Goal: Information Seeking & Learning: Find specific fact

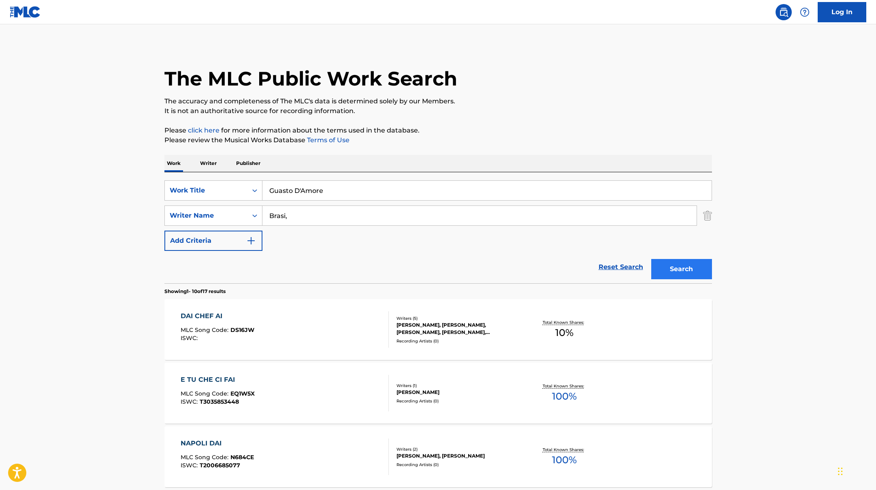
type input "Guasto D'Amore"
click at [693, 274] on button "Search" at bounding box center [682, 269] width 61 height 20
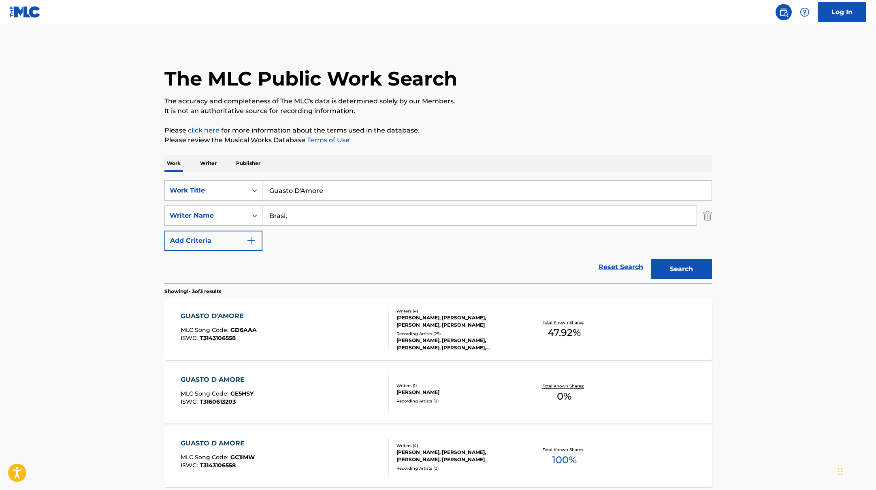
click at [361, 319] on div "GUASTO D'AMORE MLC Song Code : GD6AAA ISWC : T3143106558" at bounding box center [285, 329] width 208 height 36
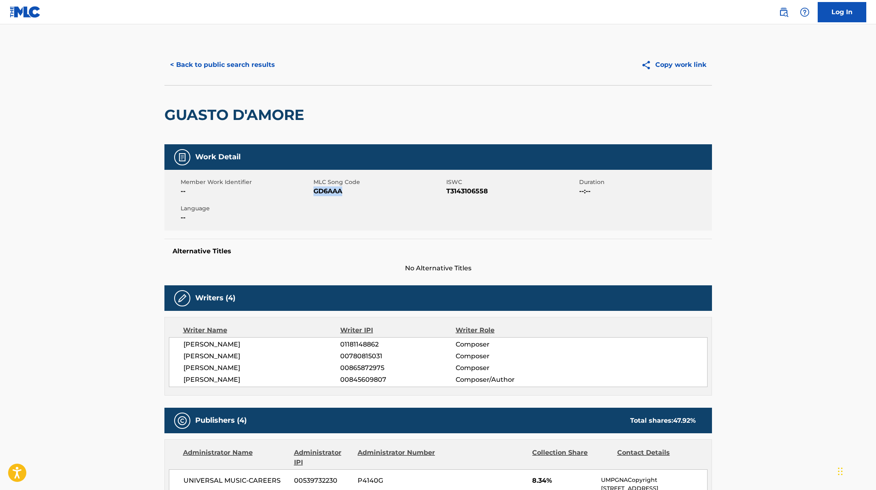
drag, startPoint x: 314, startPoint y: 192, endPoint x: 355, endPoint y: 192, distance: 41.3
click at [355, 192] on span "GD6AAA" at bounding box center [379, 191] width 131 height 10
copy span "GD6AAA"
click at [261, 64] on button "< Back to public search results" at bounding box center [223, 65] width 116 height 20
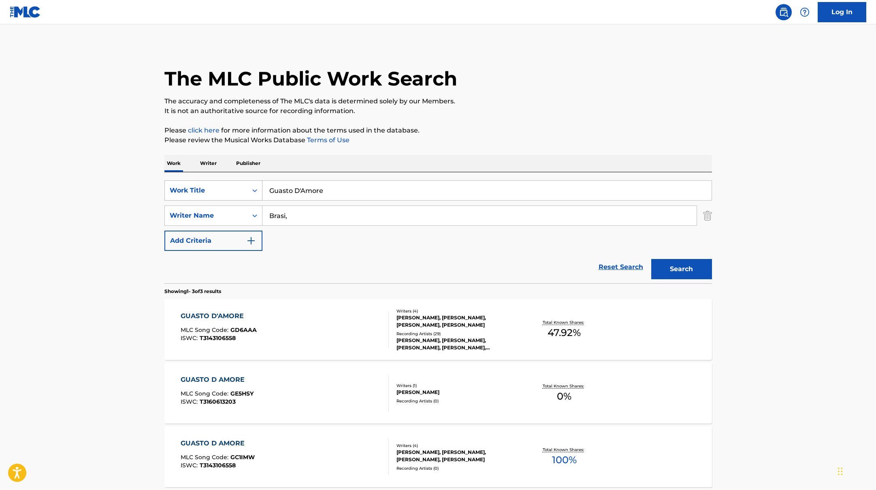
drag, startPoint x: 337, startPoint y: 194, endPoint x: 236, endPoint y: 190, distance: 101.0
click at [236, 190] on div "SearchWithCriteriad0f104fa-fecf-407a-a075-1cfd0cda90a3 Work Title Guasto D'Amore" at bounding box center [439, 190] width 548 height 20
paste input "[PERSON_NAME]"
type input "[PERSON_NAME]"
click at [699, 272] on button "Search" at bounding box center [682, 269] width 61 height 20
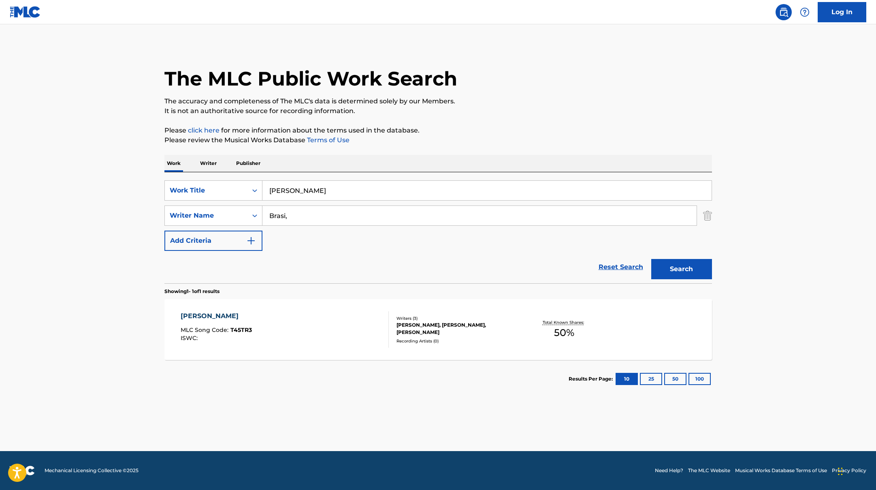
click at [329, 326] on div "[PERSON_NAME] MLC Song Code : T45TR3 ISWC :" at bounding box center [285, 329] width 208 height 36
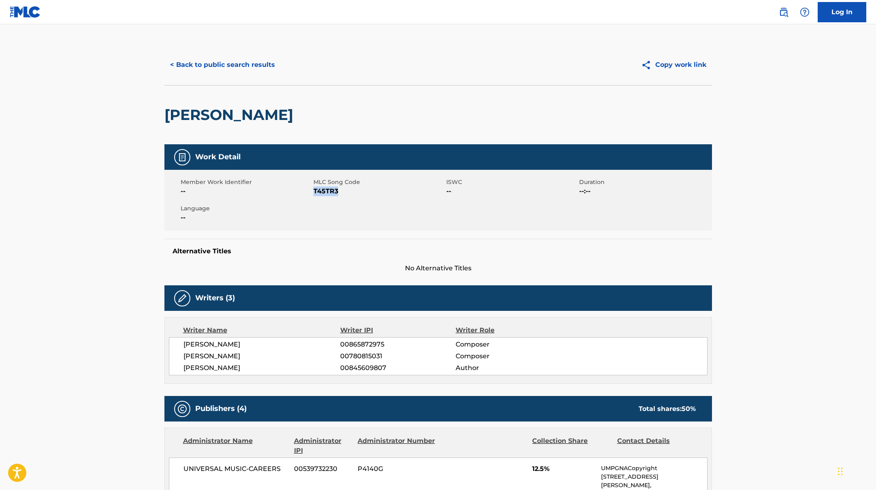
drag, startPoint x: 314, startPoint y: 190, endPoint x: 351, endPoint y: 192, distance: 36.9
click at [351, 192] on span "T45TR3" at bounding box center [379, 191] width 131 height 10
copy span "T45TR3"
click at [256, 66] on button "< Back to public search results" at bounding box center [223, 65] width 116 height 20
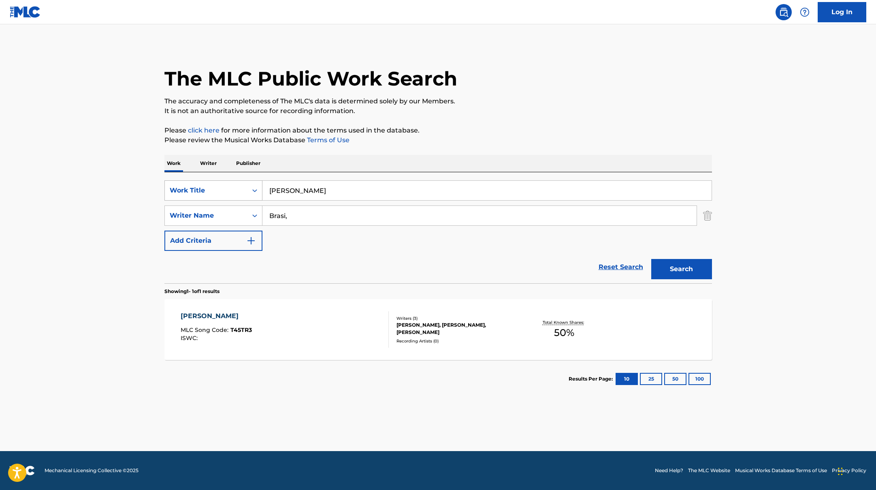
drag, startPoint x: 304, startPoint y: 192, endPoint x: 261, endPoint y: 188, distance: 42.4
click at [261, 188] on div "SearchWithCriteriad0f104fa-fecf-407a-a075-1cfd0cda90a3 Work Title [PERSON_NAME]" at bounding box center [439, 190] width 548 height 20
paste input "[PERSON_NAME]"
click at [682, 263] on button "Search" at bounding box center [682, 269] width 61 height 20
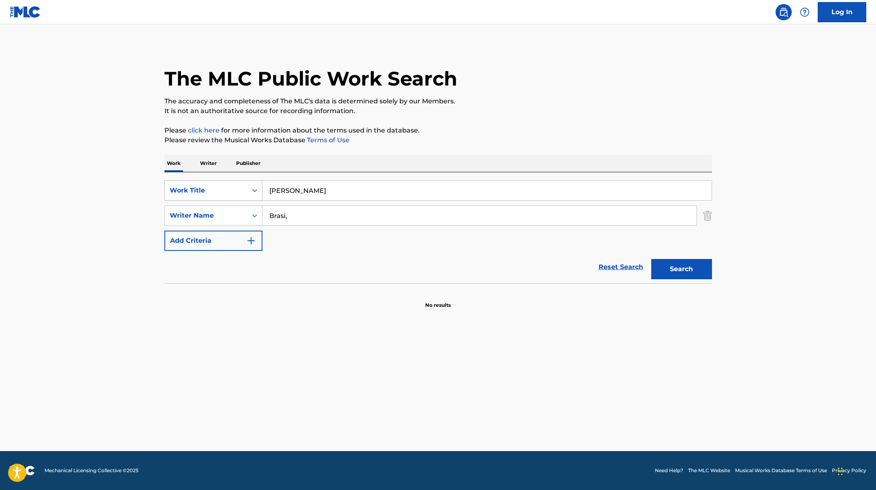
drag, startPoint x: 296, startPoint y: 190, endPoint x: 242, endPoint y: 185, distance: 54.1
click at [242, 185] on div "SearchWithCriteriad0f104fa-fecf-407a-a075-1cfd0cda90a3 Work Title [PERSON_NAME]" at bounding box center [439, 190] width 548 height 20
paste input "Il limite"
click at [698, 269] on button "Search" at bounding box center [682, 269] width 61 height 20
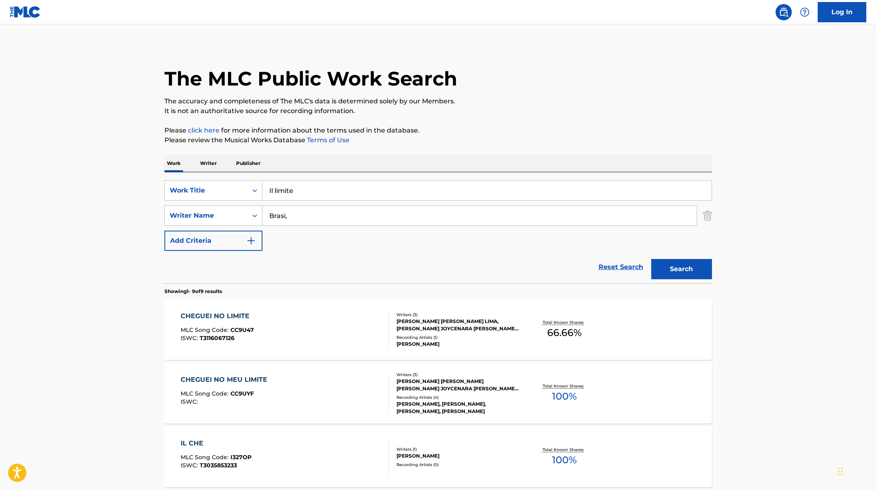
scroll to position [5, 0]
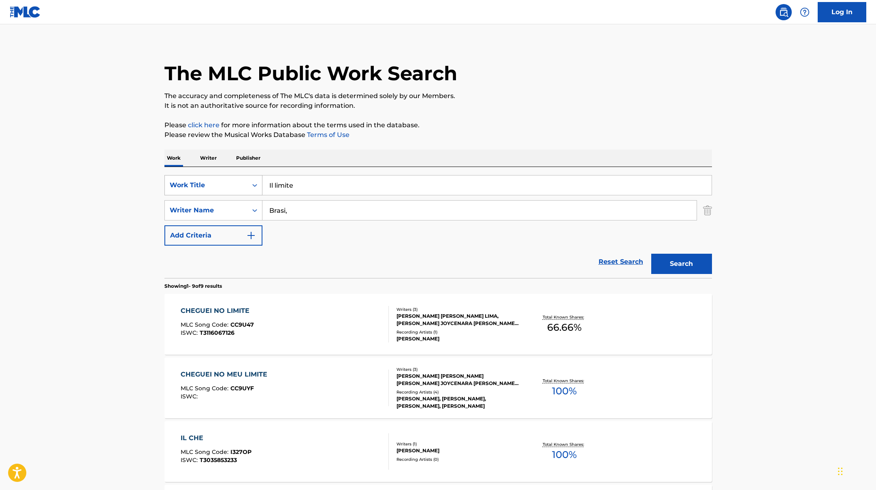
drag, startPoint x: 307, startPoint y: 184, endPoint x: 256, endPoint y: 182, distance: 51.5
click at [256, 182] on div "SearchWithCriteriad0f104fa-fecf-407a-a075-1cfd0cda90a3 Work Title Il limite" at bounding box center [439, 185] width 548 height 20
paste input "Altamente Mia"
type input "Altamente Mia"
click at [682, 258] on button "Search" at bounding box center [682, 264] width 61 height 20
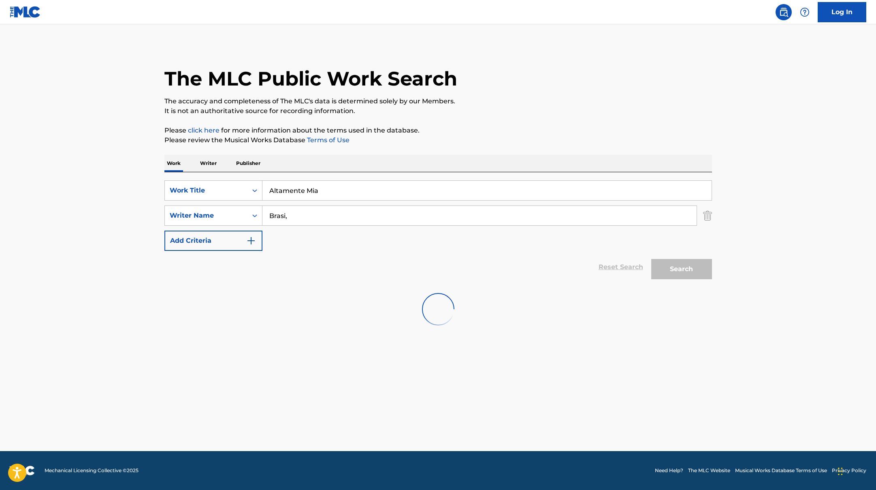
scroll to position [0, 0]
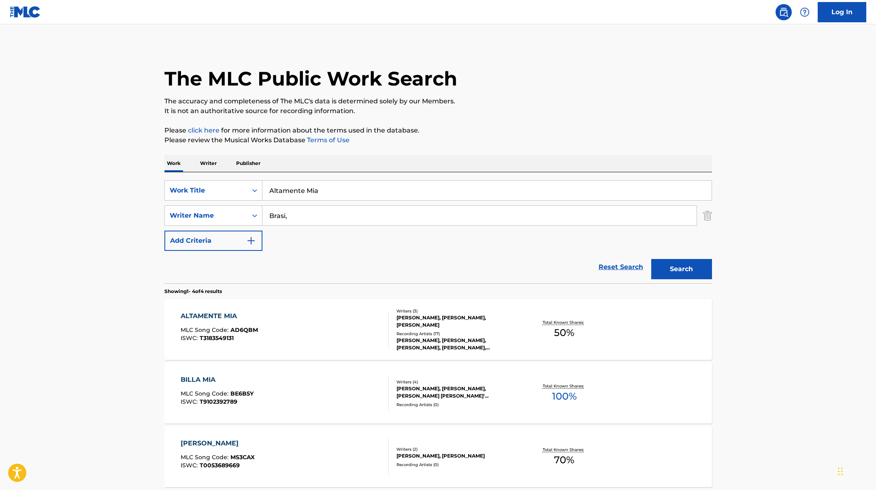
click at [364, 336] on div "ALTAMENTE MIA MLC Song Code : AD6QBM ISWC : T3183549131" at bounding box center [285, 329] width 208 height 36
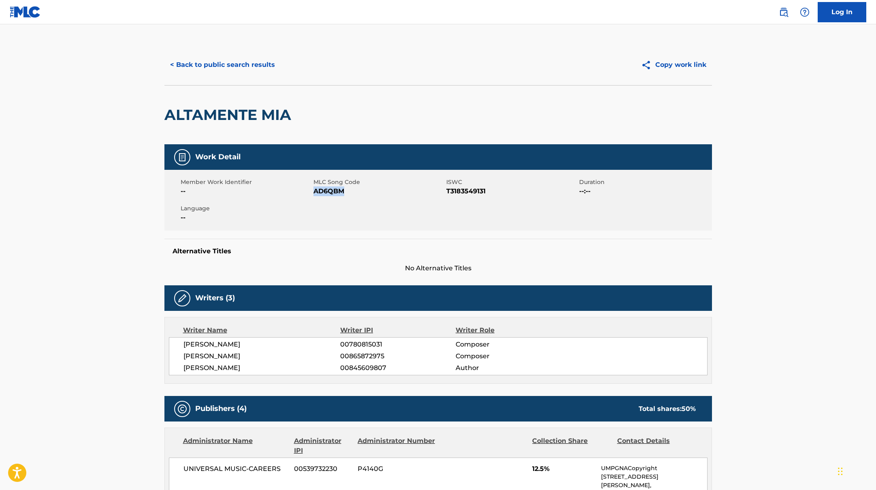
copy span "AD6QBM"
drag, startPoint x: 314, startPoint y: 191, endPoint x: 357, endPoint y: 191, distance: 42.5
click at [357, 191] on span "AD6QBM" at bounding box center [379, 191] width 131 height 10
click at [262, 66] on button "< Back to public search results" at bounding box center [223, 65] width 116 height 20
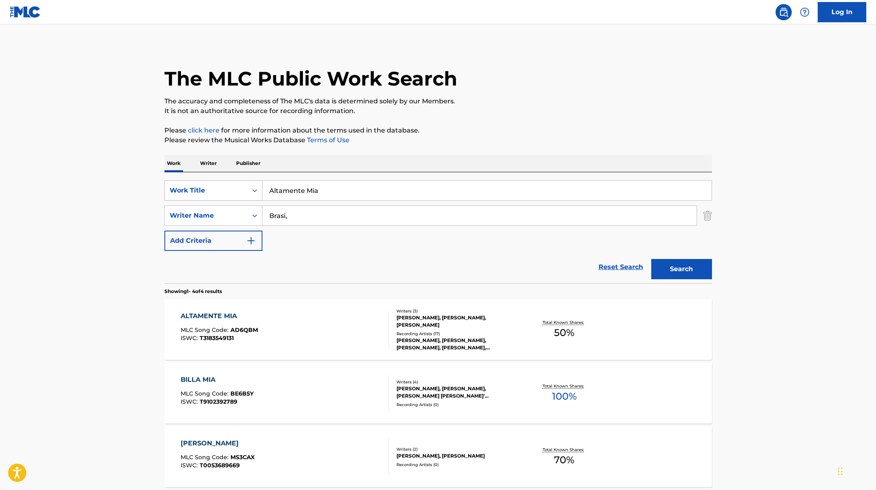
drag, startPoint x: 333, startPoint y: 191, endPoint x: 244, endPoint y: 188, distance: 89.6
click at [244, 188] on div "SearchWithCriteriad0f104fa-fecf-407a-a075-1cfd0cda90a3 Work Title Altamente Mia" at bounding box center [439, 190] width 548 height 20
paste input "Torcid"
type input "Torcida"
click at [672, 270] on button "Search" at bounding box center [682, 269] width 61 height 20
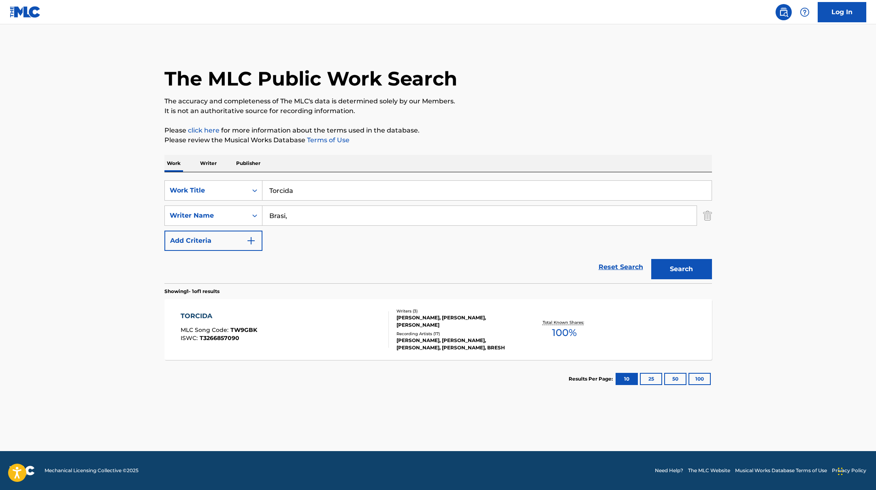
click at [366, 332] on div "TORCIDA MLC Song Code : TW9GBK ISWC : T3266857090" at bounding box center [285, 329] width 208 height 36
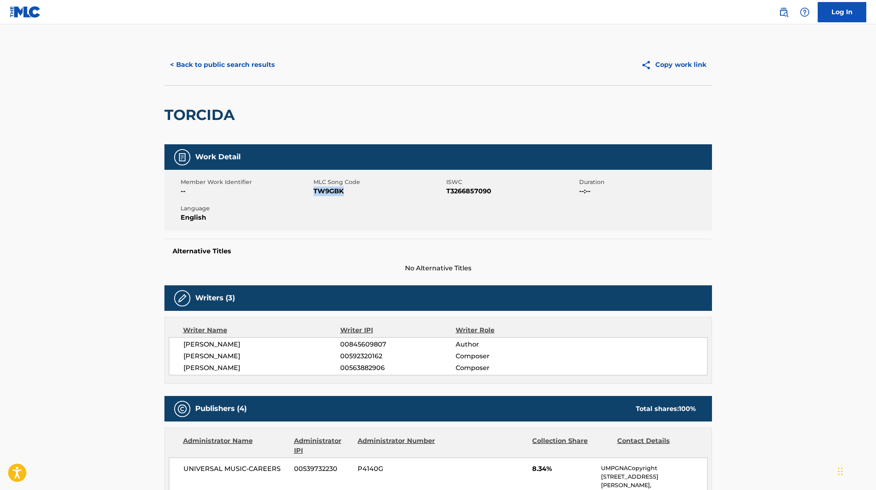
drag, startPoint x: 314, startPoint y: 192, endPoint x: 362, endPoint y: 191, distance: 47.8
click at [362, 191] on span "TW9GBK" at bounding box center [379, 191] width 131 height 10
copy span "TW9GBK"
click at [226, 70] on button "< Back to public search results" at bounding box center [223, 65] width 116 height 20
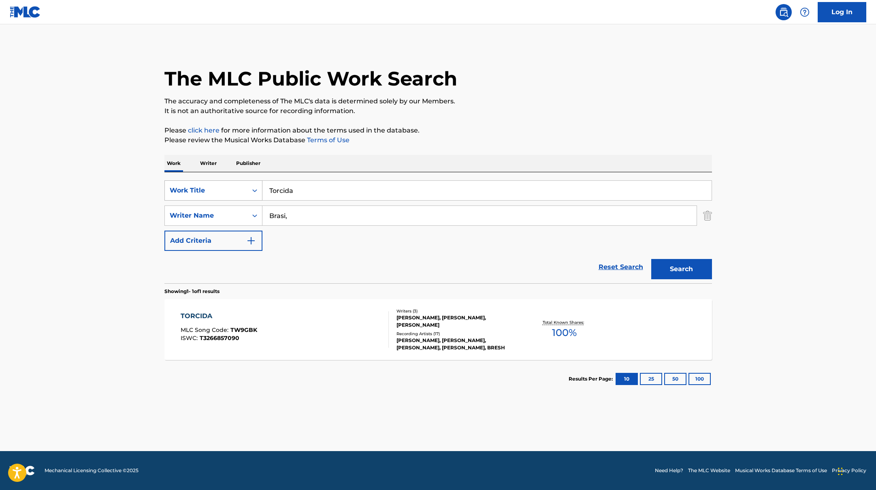
drag, startPoint x: 304, startPoint y: 190, endPoint x: 256, endPoint y: 184, distance: 47.9
click at [256, 184] on div "SearchWithCriteriad0f104fa-fecf-407a-a075-1cfd0cda90a3 Work Title Torcida" at bounding box center [439, 190] width 548 height 20
paste input "SEXY RAVE (feat. Baby Gang)"
type input "SEXY RAVE (feat. Baby Gang)"
drag, startPoint x: 312, startPoint y: 216, endPoint x: 265, endPoint y: 211, distance: 47.3
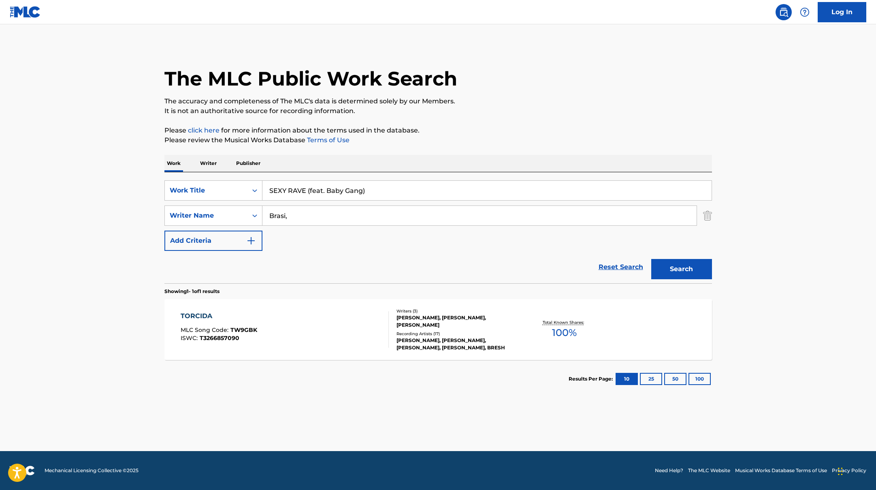
click at [244, 214] on div "SearchWithCriteriaac952244-c99a-423d-b338-cef296909b19 Writer Name [PERSON_NAME…" at bounding box center [439, 215] width 548 height 20
paste input "Palana,"
type input "Palana,"
drag, startPoint x: 374, startPoint y: 190, endPoint x: 304, endPoint y: 190, distance: 70.1
click at [304, 190] on input "SEXY RAVE (feat. Baby Gang)" at bounding box center [487, 190] width 449 height 19
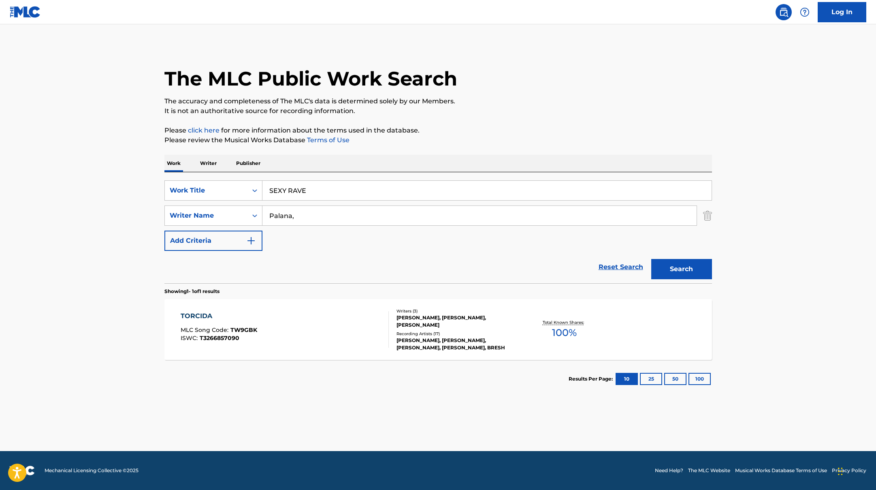
type input "SEXY RAVE"
click at [652, 259] on button "Search" at bounding box center [682, 269] width 61 height 20
click at [340, 342] on div "SEXY RAVE MLC Song Code : S72YZG ISWC : T3352763641" at bounding box center [285, 329] width 208 height 36
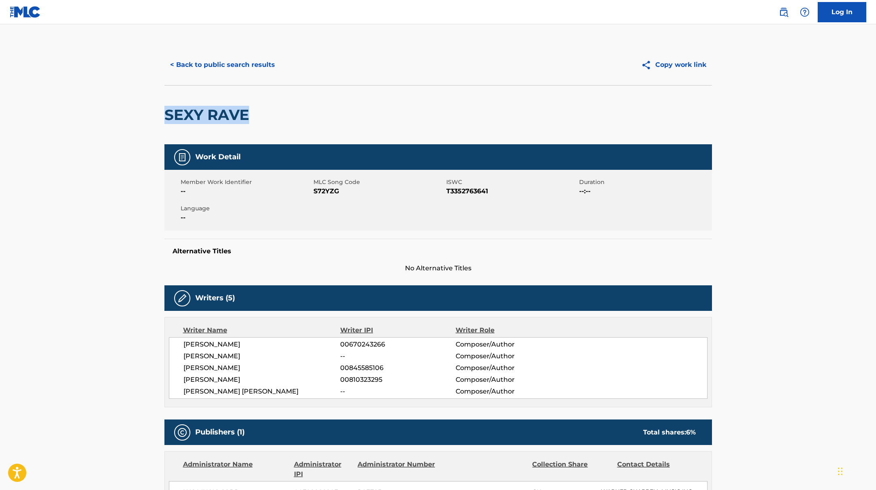
drag, startPoint x: 274, startPoint y: 117, endPoint x: 129, endPoint y: 109, distance: 144.9
click at [129, 109] on main "< Back to public search results Copy work link SEXY RAVE Work Detail Member Wor…" at bounding box center [438, 331] width 876 height 615
copy h2 "SEXY RAVE"
drag, startPoint x: 314, startPoint y: 192, endPoint x: 371, endPoint y: 192, distance: 56.7
click at [371, 192] on span "S72YZG" at bounding box center [379, 191] width 131 height 10
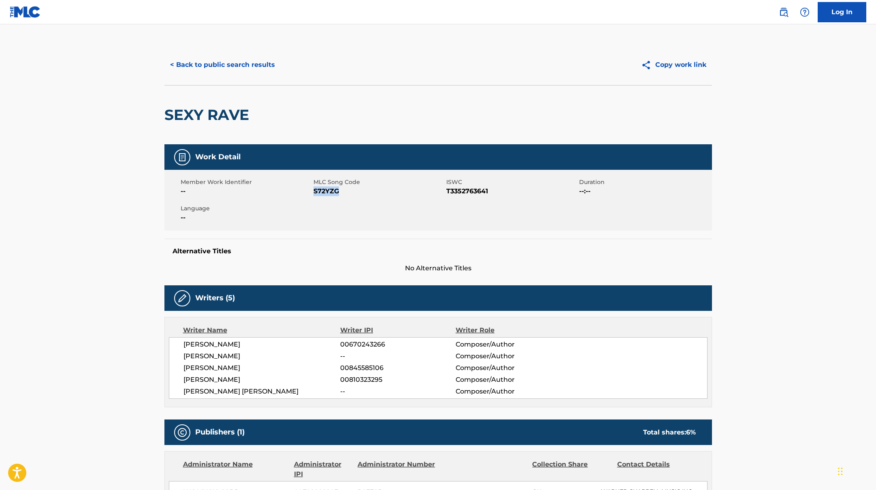
copy span "S72YZG"
click at [231, 67] on button "< Back to public search results" at bounding box center [223, 65] width 116 height 20
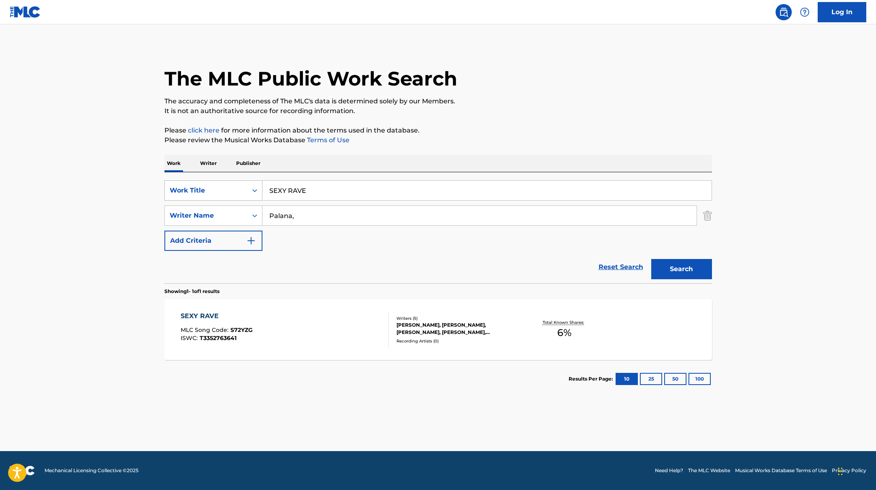
drag, startPoint x: 316, startPoint y: 188, endPoint x: 248, endPoint y: 187, distance: 68.1
click at [248, 187] on div "SearchWithCriteriad0f104fa-fecf-407a-a075-1cfd0cda90a3 Work Title SEXY RAVE" at bounding box center [439, 190] width 548 height 20
paste input "Maledetta Rabbia"
type input "Maledetta Rabbia"
drag, startPoint x: 314, startPoint y: 219, endPoint x: 251, endPoint y: 216, distance: 62.9
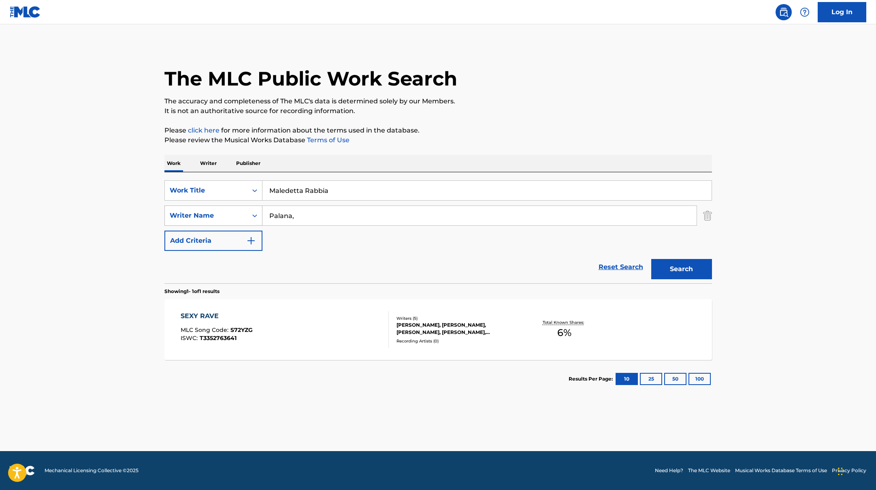
click at [259, 216] on div "SearchWithCriteriaac952244-c99a-423d-b338-cef296909b19 Writer Name [PERSON_NAME…" at bounding box center [439, 215] width 548 height 20
paste input "Rai"
type input "[PERSON_NAME],"
click at [709, 263] on button "Search" at bounding box center [682, 269] width 61 height 20
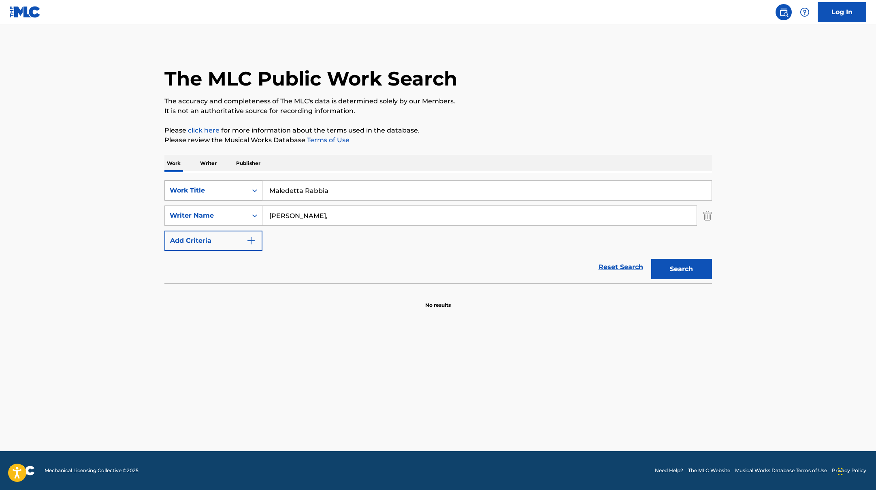
drag, startPoint x: 336, startPoint y: 190, endPoint x: 254, endPoint y: 180, distance: 82.0
click at [258, 181] on div "SearchWithCriteriad0f104fa-fecf-407a-a075-1cfd0cda90a3 Work Title Maledetta Rab…" at bounding box center [439, 190] width 548 height 20
paste input "A Y B A C H"
type input "M A Y B A C H"
drag, startPoint x: 300, startPoint y: 215, endPoint x: 237, endPoint y: 214, distance: 62.4
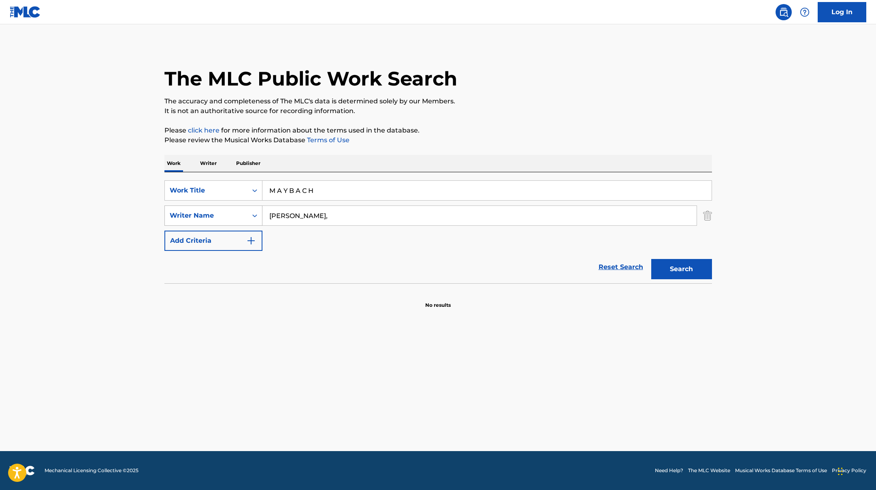
click at [240, 214] on div "SearchWithCriteriaac952244-c99a-423d-b338-cef296909b19 Writer Name [PERSON_NAME…" at bounding box center [439, 215] width 548 height 20
paste input "Turoll"
type input "Turolla,"
click at [678, 268] on button "Search" at bounding box center [682, 269] width 61 height 20
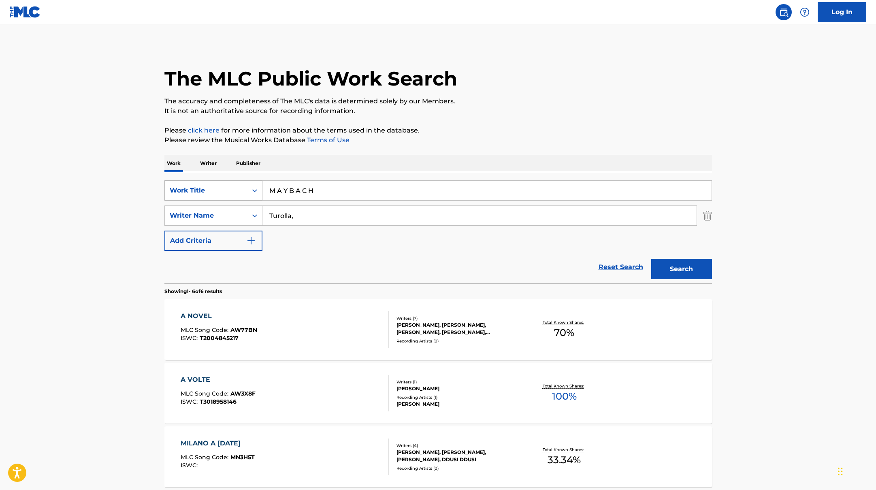
drag, startPoint x: 323, startPoint y: 191, endPoint x: 237, endPoint y: 189, distance: 86.3
click at [240, 189] on div "SearchWithCriteriad0f104fa-fecf-407a-a075-1cfd0cda90a3 Work Title M A Y B A C H" at bounding box center [439, 190] width 548 height 20
paste input "Qualcosa di grande"
type input "Qualcosa di grande"
drag, startPoint x: 307, startPoint y: 216, endPoint x: 221, endPoint y: 212, distance: 86.0
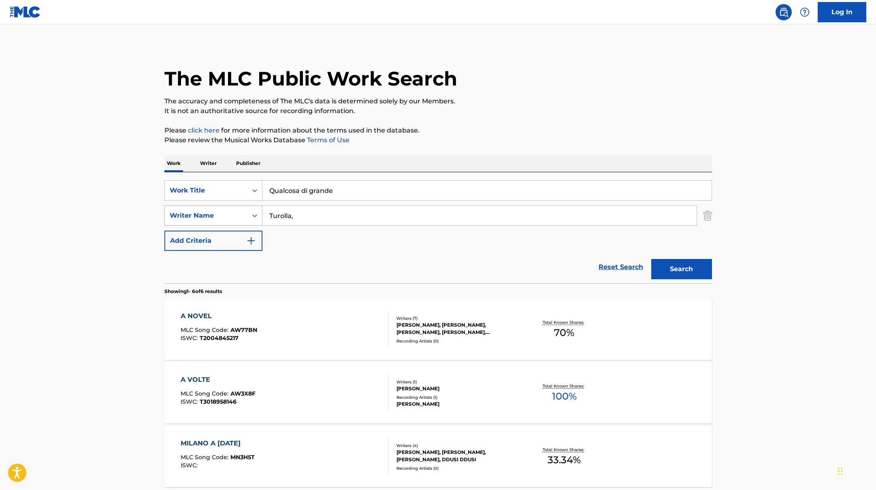
click at [223, 213] on div "SearchWithCriteriaac952244-c99a-423d-b338-cef296909b19 Writer Name [PERSON_NAME…" at bounding box center [439, 215] width 548 height 20
paste input "[PERSON_NAME]"
type input "[PERSON_NAME]"
click at [687, 268] on button "Search" at bounding box center [682, 269] width 61 height 20
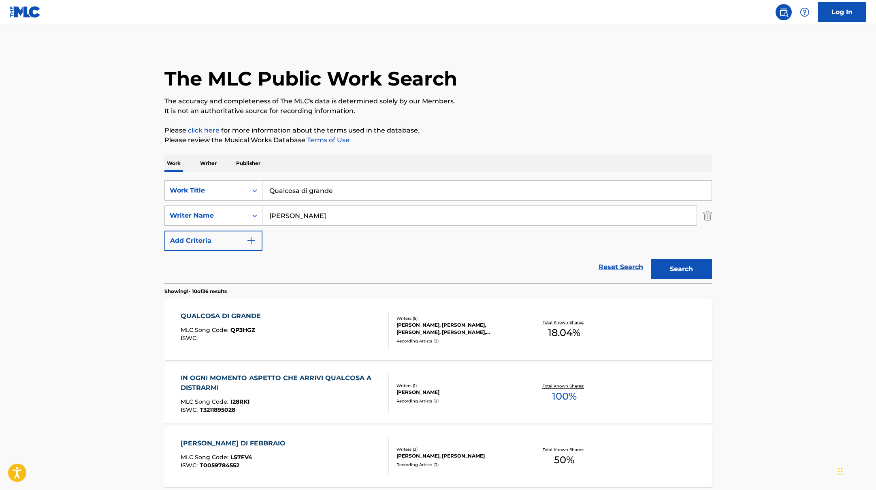
click at [348, 329] on div "QUALCOSA DI GRANDE MLC Song Code : QP3HGZ ISWC :" at bounding box center [285, 329] width 208 height 36
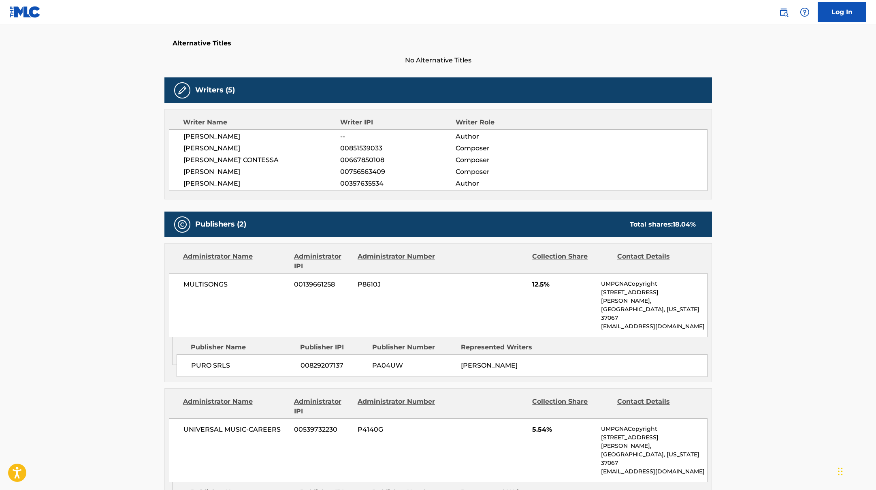
scroll to position [77, 0]
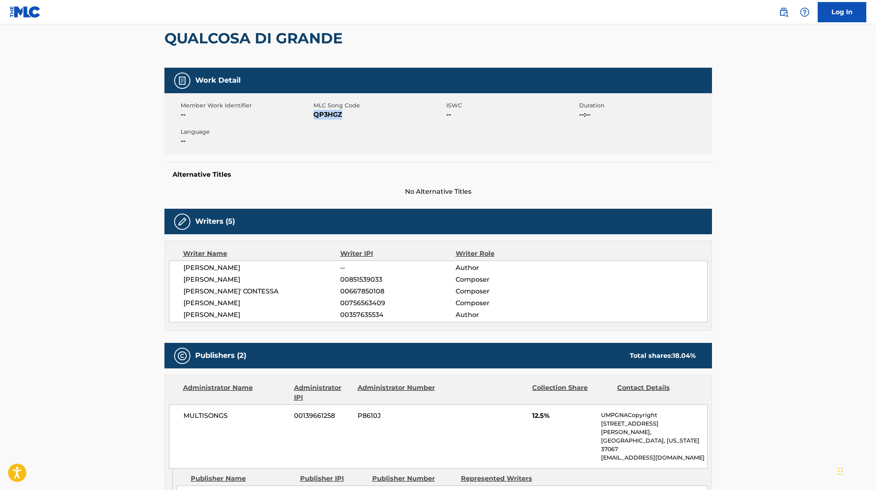
drag, startPoint x: 315, startPoint y: 115, endPoint x: 352, endPoint y: 115, distance: 37.3
click at [352, 115] on span "QP3HGZ" at bounding box center [379, 115] width 131 height 10
copy span "QP3HGZ"
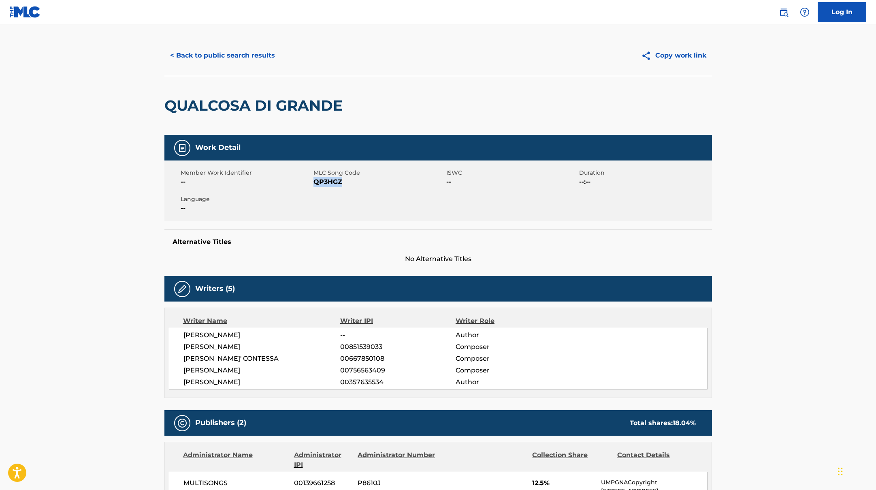
scroll to position [0, 0]
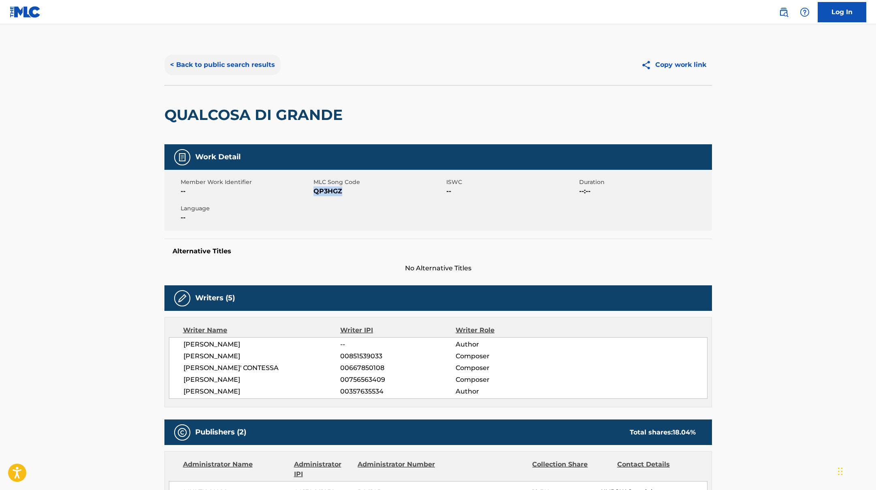
click at [219, 60] on button "< Back to public search results" at bounding box center [223, 65] width 116 height 20
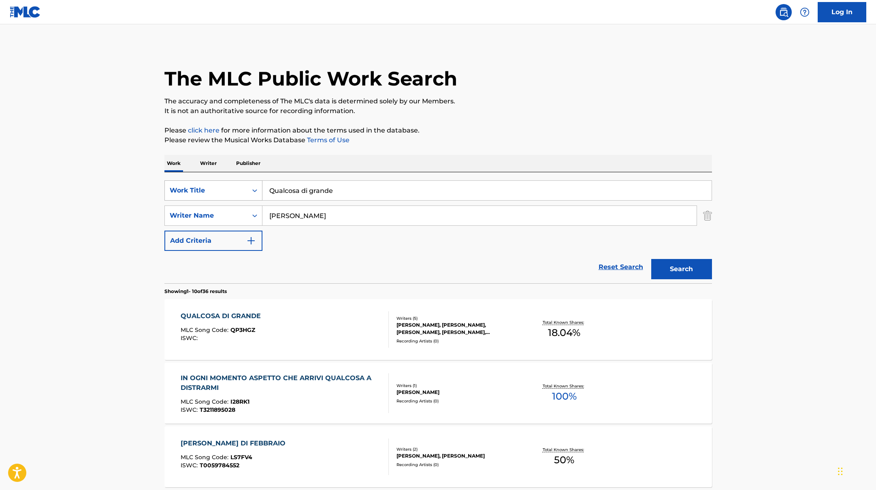
drag, startPoint x: 356, startPoint y: 192, endPoint x: 260, endPoint y: 184, distance: 96.0
click at [260, 184] on div "SearchWithCriteriad0f104fa-fecf-407a-a075-1cfd0cda90a3 Work Title Qualcosa di g…" at bounding box center [439, 190] width 548 height 20
paste input "Oppio (feat. [GEOGRAPHIC_DATA])"
type input "Oppio (feat. [GEOGRAPHIC_DATA])"
drag, startPoint x: 307, startPoint y: 217, endPoint x: 251, endPoint y: 213, distance: 56.1
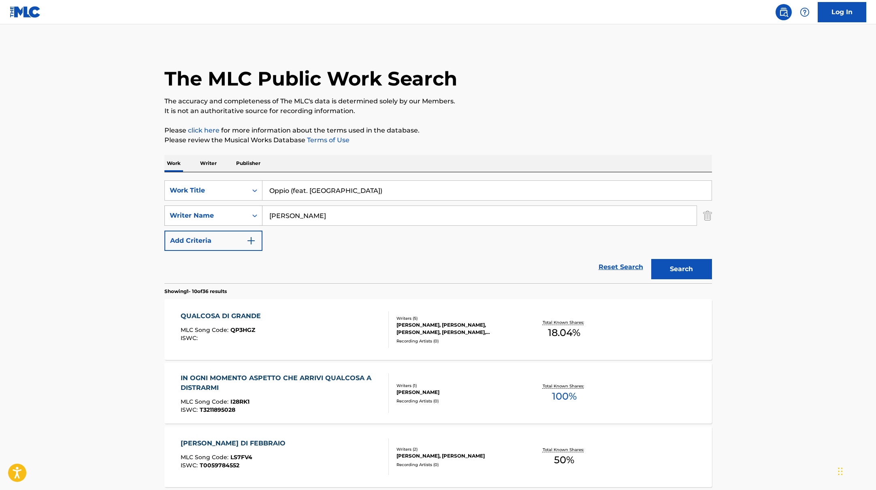
click at [251, 213] on div "SearchWithCriteriaac952244-c99a-423d-b338-cef296909b19 Writer Name [PERSON_NAME]" at bounding box center [439, 215] width 548 height 20
paste input "[PERSON_NAME],"
type input "[PERSON_NAME],"
drag, startPoint x: 368, startPoint y: 187, endPoint x: 301, endPoint y: 189, distance: 66.9
click at [301, 189] on input "Oppio (feat. [GEOGRAPHIC_DATA])" at bounding box center [487, 190] width 449 height 19
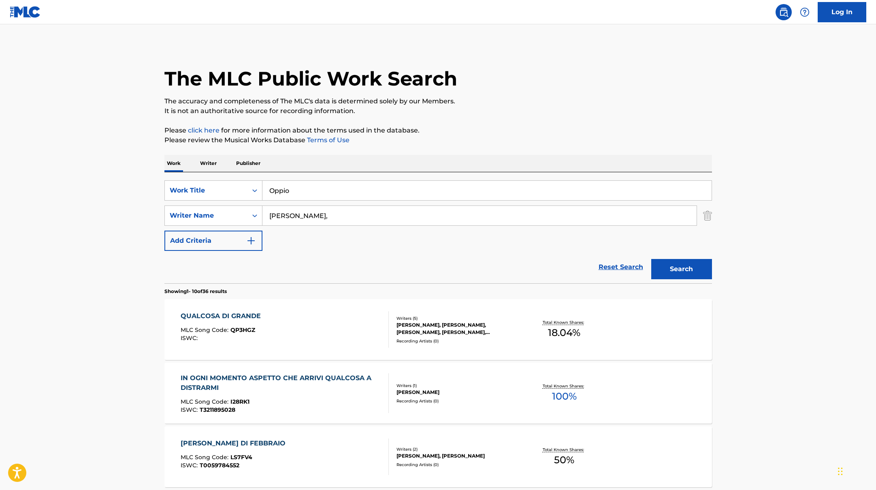
click at [652, 259] on button "Search" at bounding box center [682, 269] width 61 height 20
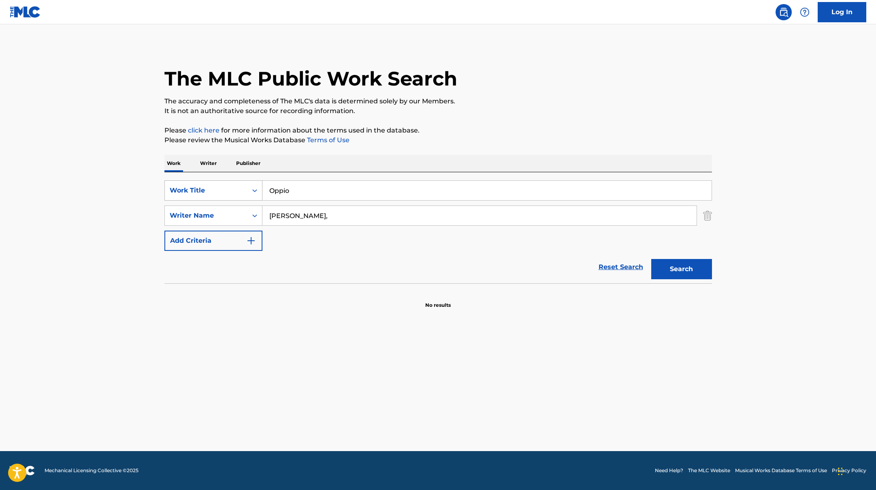
paste input "Maschio"
drag, startPoint x: 297, startPoint y: 192, endPoint x: 243, endPoint y: 187, distance: 54.2
click at [243, 187] on div "SearchWithCriteriad0f104fa-fecf-407a-a075-1cfd0cda90a3 Work Title Oppio" at bounding box center [439, 190] width 548 height 20
type input "Maschio"
drag, startPoint x: 300, startPoint y: 218, endPoint x: 239, endPoint y: 211, distance: 61.5
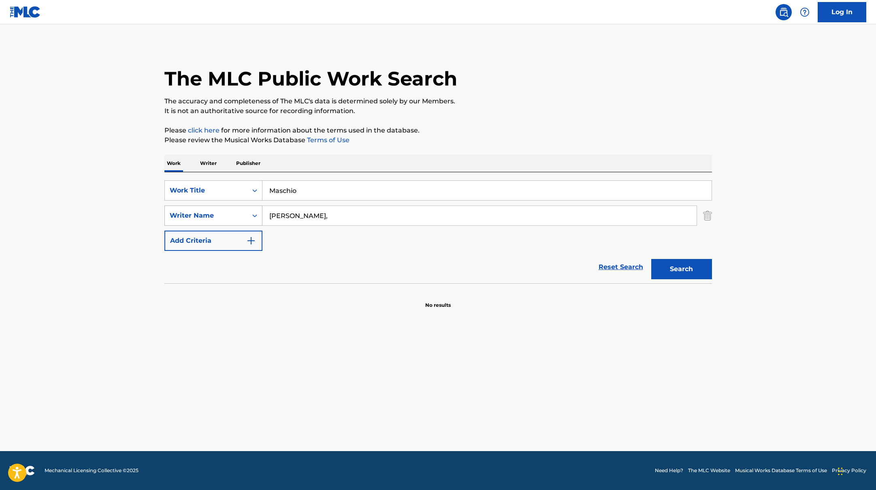
click at [239, 211] on div "SearchWithCriteriaac952244-c99a-423d-b338-cef296909b19 Writer Name [PERSON_NAME…" at bounding box center [439, 215] width 548 height 20
paste input "Scarrone"
type input "Scarrone,"
click at [679, 270] on button "Search" at bounding box center [682, 269] width 61 height 20
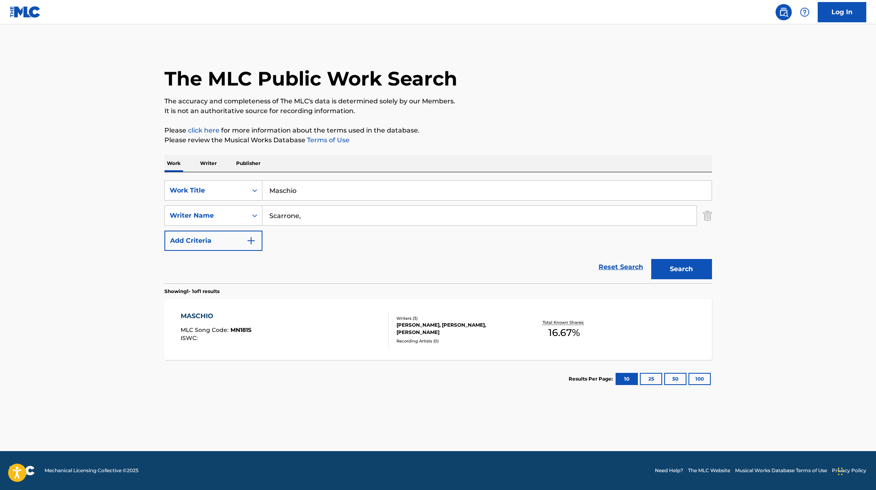
click at [316, 311] on div "MASCHIO MLC Song Code : MN181S ISWC :" at bounding box center [285, 329] width 208 height 36
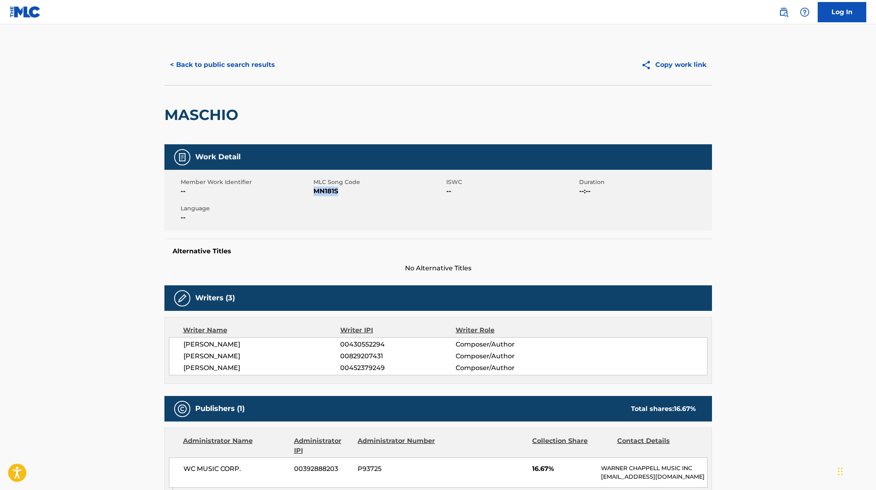
drag, startPoint x: 314, startPoint y: 192, endPoint x: 361, endPoint y: 192, distance: 46.6
click at [361, 192] on span "MN181S" at bounding box center [379, 191] width 131 height 10
copy span "MN181S"
click at [258, 65] on button "< Back to public search results" at bounding box center [223, 65] width 116 height 20
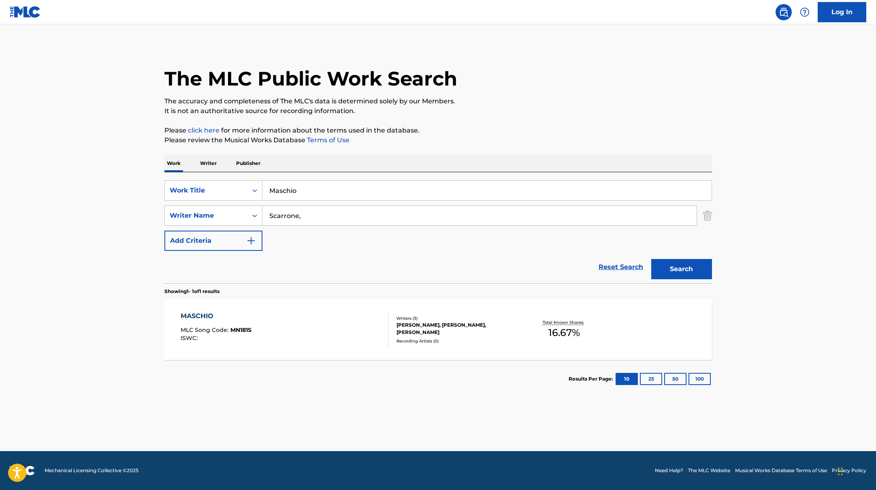
drag, startPoint x: 303, startPoint y: 192, endPoint x: 269, endPoint y: 186, distance: 34.7
click at [269, 186] on input "Maschio" at bounding box center [487, 190] width 449 height 19
paste input "Cuore [PERSON_NAME]"
type input "Cuore Rotto"
drag, startPoint x: 302, startPoint y: 219, endPoint x: 232, endPoint y: 209, distance: 70.4
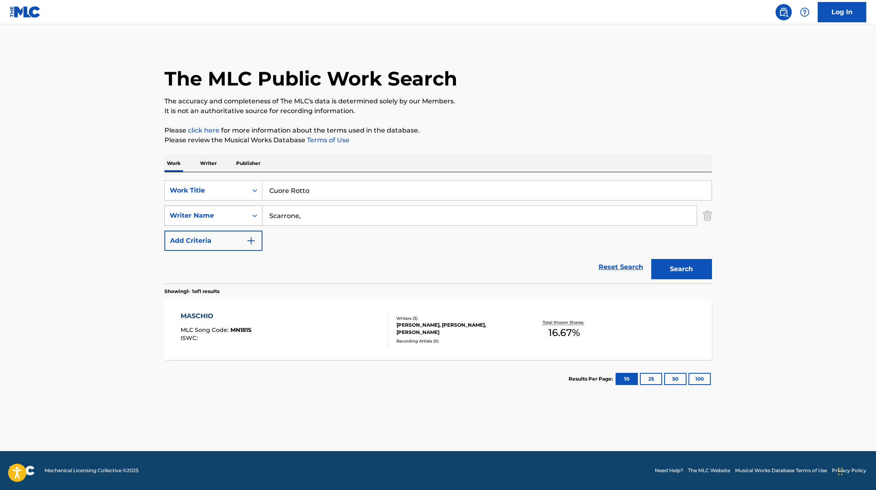
click at [232, 209] on div "SearchWithCriteriaac952244-c99a-423d-b338-cef296909b19 Writer Name [PERSON_NAME…" at bounding box center [439, 215] width 548 height 20
paste input "Ferro"
type input "Ferro"
click at [688, 263] on button "Search" at bounding box center [682, 269] width 61 height 20
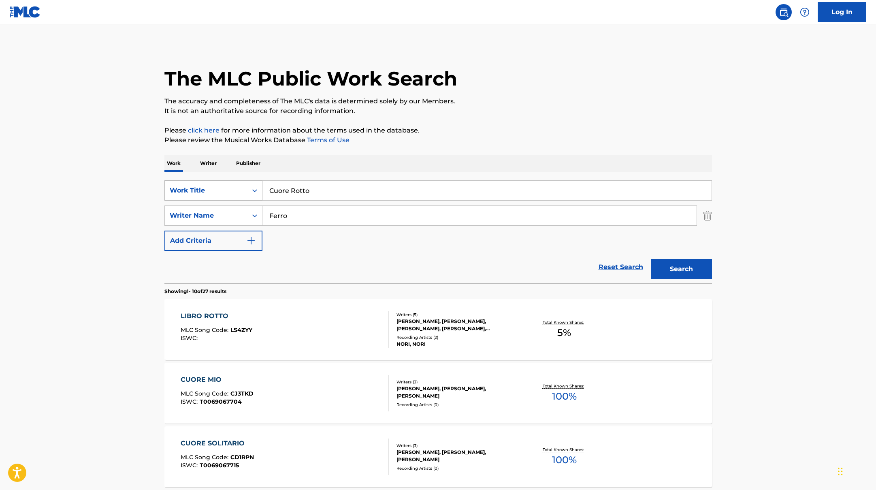
drag, startPoint x: 317, startPoint y: 194, endPoint x: 254, endPoint y: 183, distance: 64.2
click at [258, 183] on div "SearchWithCriteriad0f104fa-fecf-407a-a075-1cfd0cda90a3 Work Title Cuore Rotto" at bounding box center [439, 190] width 548 height 20
paste input "[PERSON_NAME]"
type input "[PERSON_NAME]"
drag, startPoint x: 293, startPoint y: 218, endPoint x: 246, endPoint y: 205, distance: 48.7
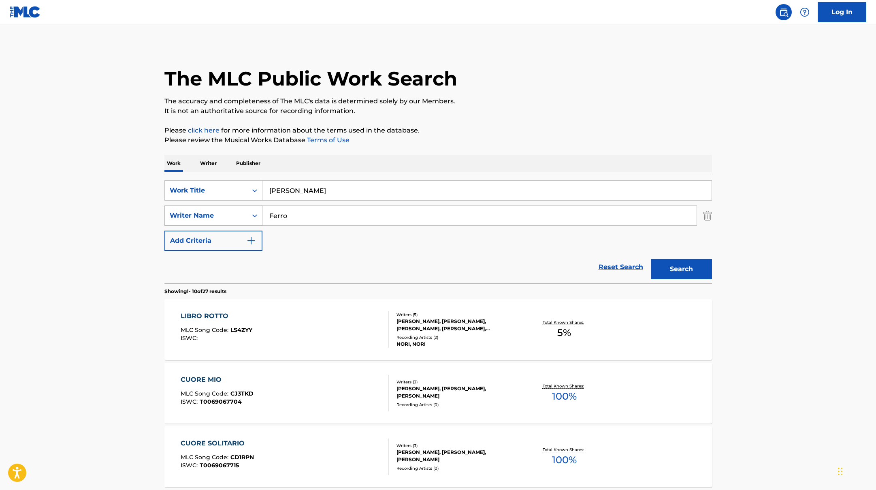
click at [251, 205] on div "SearchWithCriteriaac952244-c99a-423d-b338-cef296909b19 Writer Name [PERSON_NAME]" at bounding box center [439, 215] width 548 height 20
paste input "[PERSON_NAME],"
type input "[PERSON_NAME],"
click at [668, 264] on button "Search" at bounding box center [682, 269] width 61 height 20
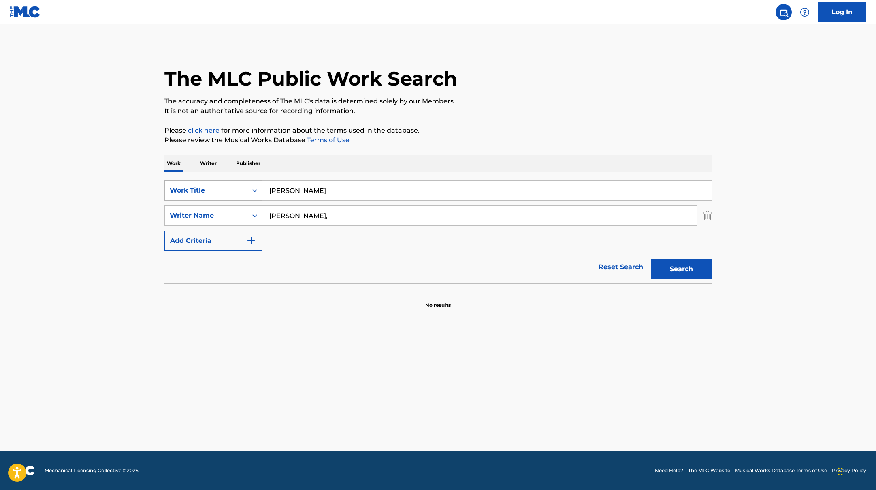
drag, startPoint x: 318, startPoint y: 192, endPoint x: 231, endPoint y: 184, distance: 87.5
click at [231, 184] on div "SearchWithCriteriad0f104fa-fecf-407a-a075-1cfd0cda90a3 Work Title [PERSON_NAME]" at bounding box center [439, 190] width 548 height 20
paste input "URAGANI"
type input "URAGANI"
drag, startPoint x: 307, startPoint y: 218, endPoint x: 248, endPoint y: 211, distance: 59.2
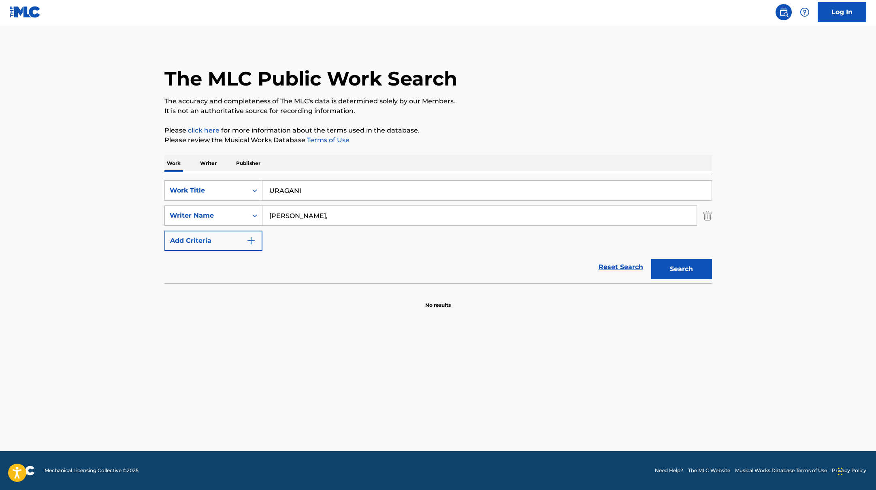
click at [248, 211] on div "SearchWithCriteriaac952244-c99a-423d-b338-cef296909b19 Writer Name [PERSON_NAME…" at bounding box center [439, 215] width 548 height 20
paste input "Soccini"
type input "Soccini"
click at [686, 269] on button "Search" at bounding box center [682, 269] width 61 height 20
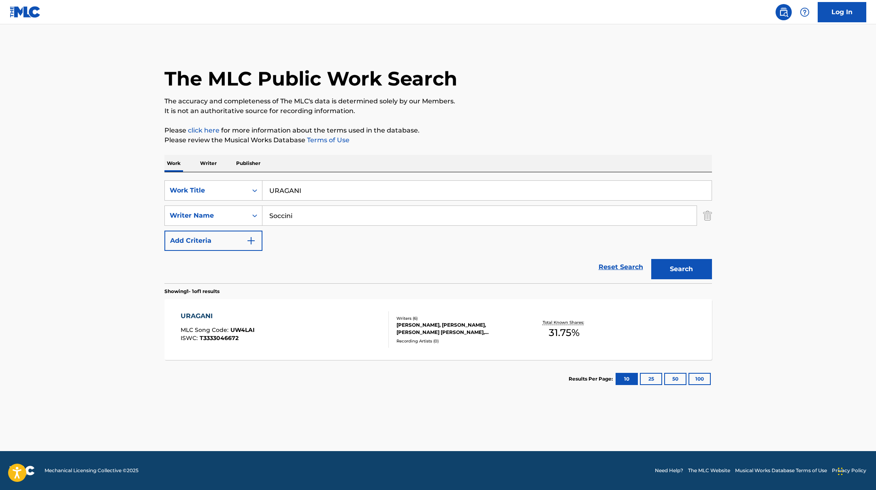
click at [376, 337] on div "URAGANI MLC Song Code : UW4LAI ISWC : T3333046672" at bounding box center [285, 329] width 208 height 36
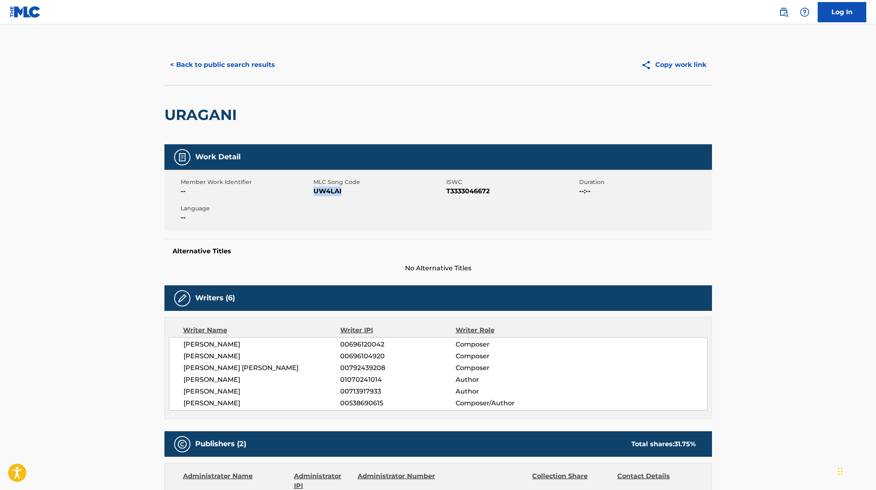
drag, startPoint x: 316, startPoint y: 192, endPoint x: 366, endPoint y: 192, distance: 49.0
click at [366, 192] on span "UW4LAI" at bounding box center [379, 191] width 131 height 10
copy span "UW4LAI"
click at [227, 58] on button "< Back to public search results" at bounding box center [223, 65] width 116 height 20
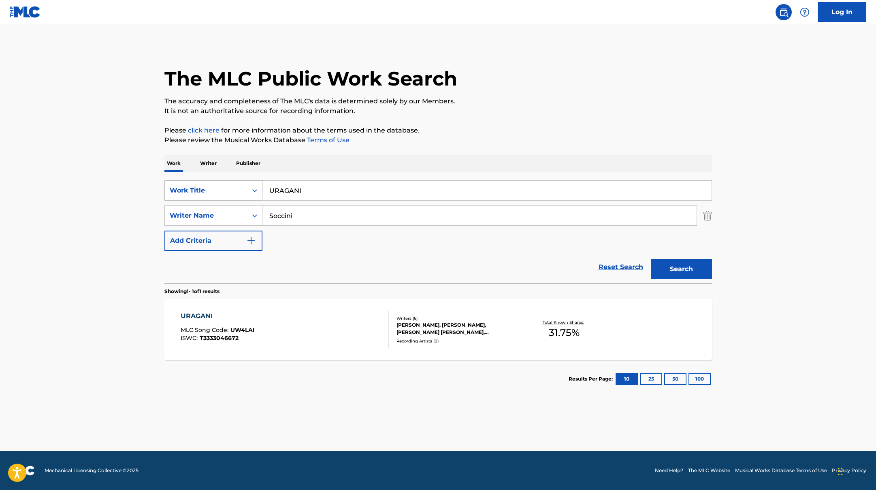
drag, startPoint x: 310, startPoint y: 190, endPoint x: 248, endPoint y: 183, distance: 62.4
click at [249, 183] on div "SearchWithCriteriad0f104fa-fecf-407a-a075-1cfd0cda90a3 Work Title URAGANI" at bounding box center [439, 190] width 548 height 20
paste input "[PERSON_NAME]"
drag, startPoint x: 308, startPoint y: 194, endPoint x: 248, endPoint y: 175, distance: 63.0
click at [248, 175] on div "SearchWithCriteriad0f104fa-fecf-407a-a075-1cfd0cda90a3 Work Title [PERSON_NAME]…" at bounding box center [439, 227] width 548 height 111
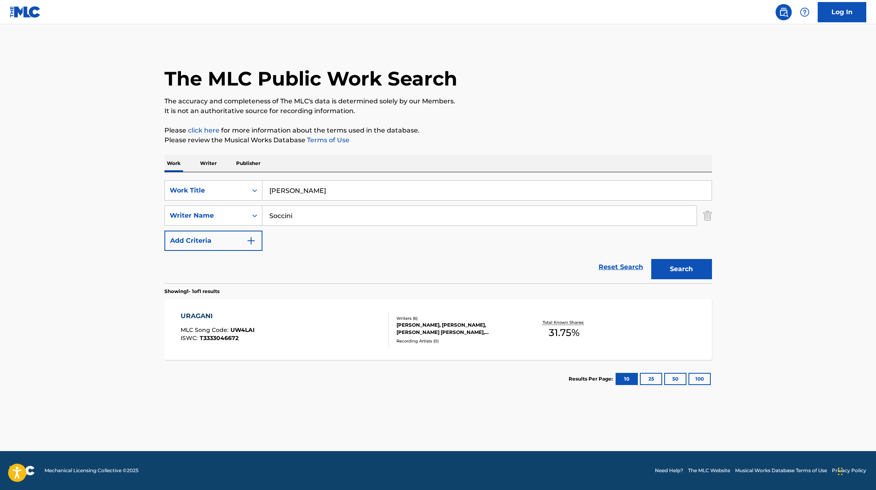
paste input "NERO GOTICO"
type input "NERO GOTICO"
drag, startPoint x: 320, startPoint y: 220, endPoint x: 235, endPoint y: 210, distance: 86.1
click at [235, 210] on div "SearchWithCriteriaac952244-c99a-423d-b338-cef296909b19 Writer Name Soccini" at bounding box center [439, 215] width 548 height 20
paste input "F"
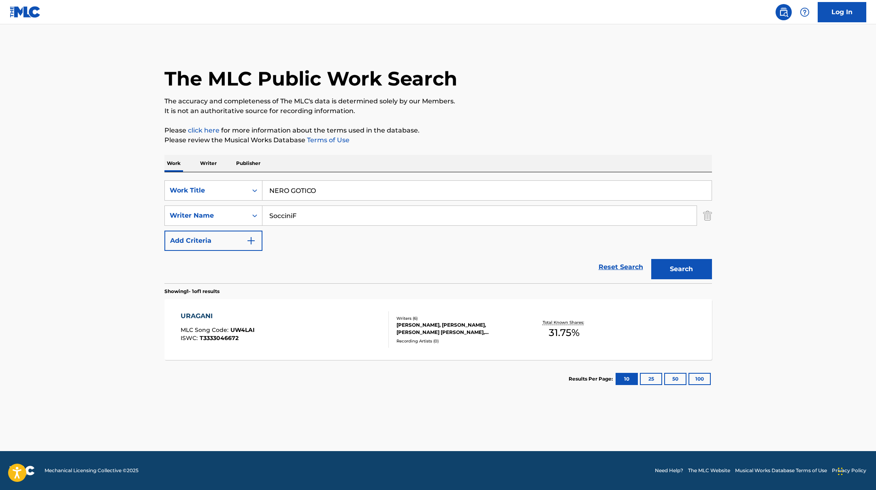
type input "Soccini"
click at [664, 271] on button "Search" at bounding box center [682, 269] width 61 height 20
click at [337, 329] on div "NERO GOTICO MLC Song Code : N71KGH ISWC :" at bounding box center [285, 329] width 208 height 36
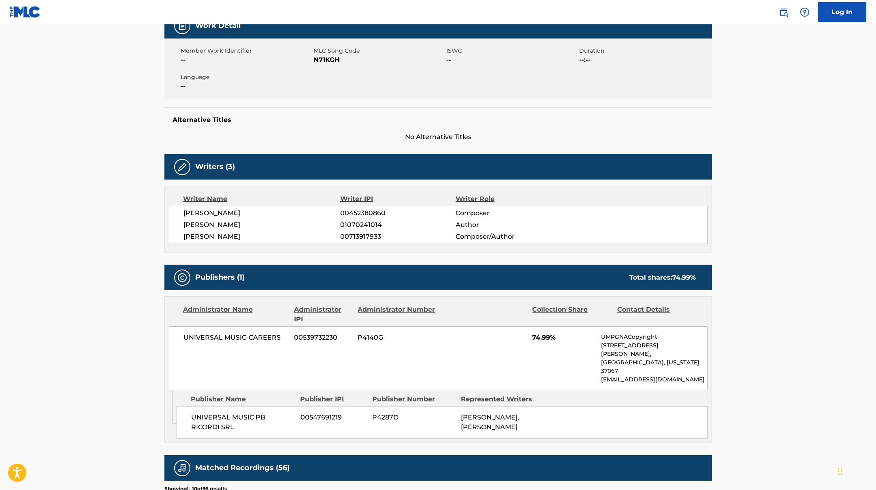
scroll to position [43, 0]
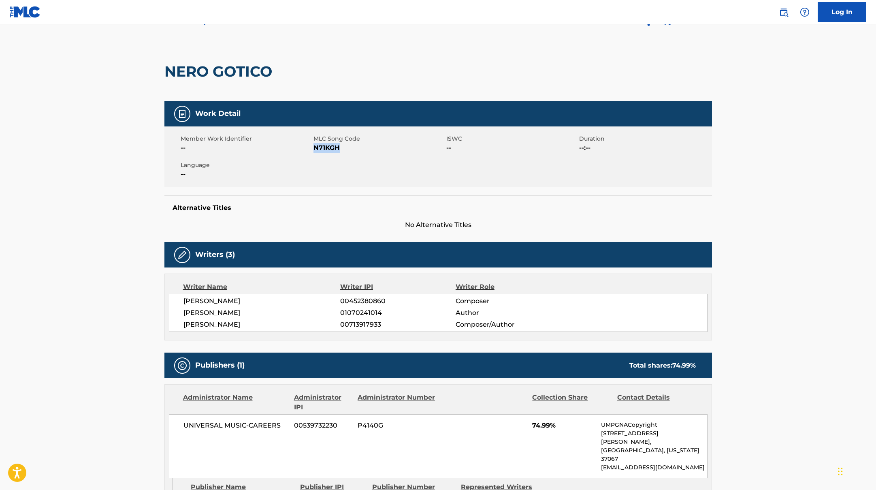
drag, startPoint x: 314, startPoint y: 148, endPoint x: 367, endPoint y: 151, distance: 53.6
click at [367, 151] on span "N71KGH" at bounding box center [379, 148] width 131 height 10
copy span "N71KGH"
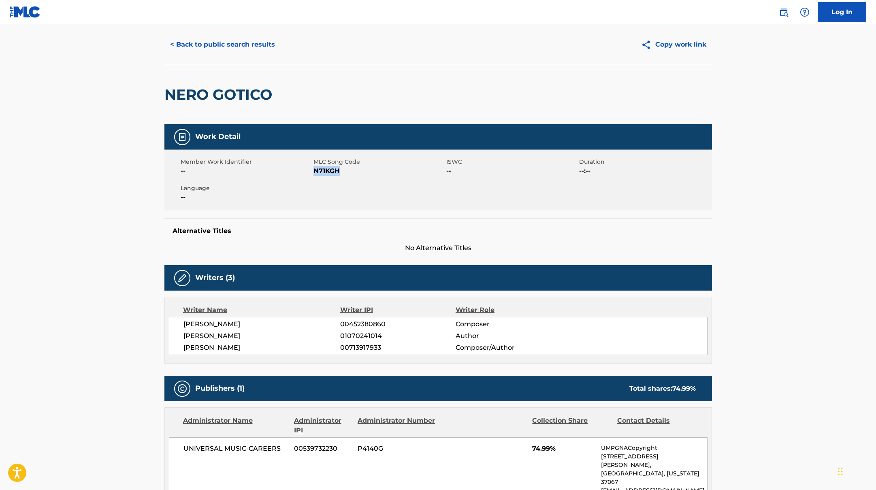
scroll to position [4, 0]
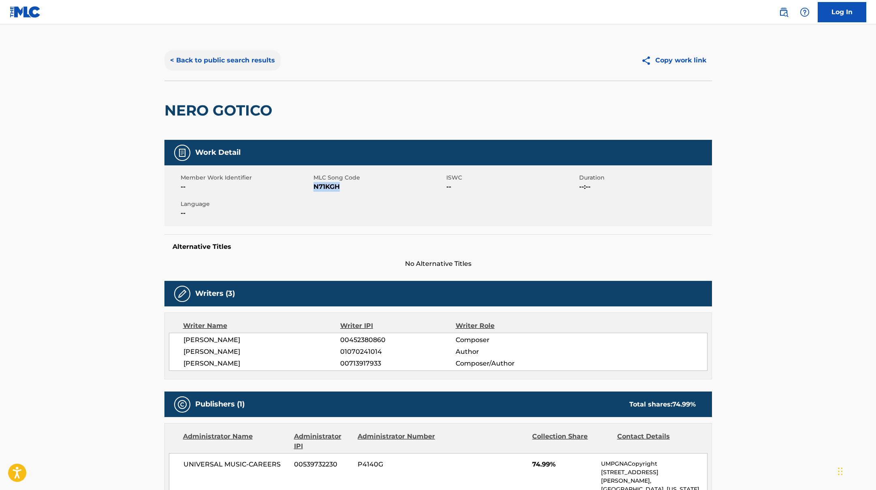
click at [226, 68] on button "< Back to public search results" at bounding box center [223, 60] width 116 height 20
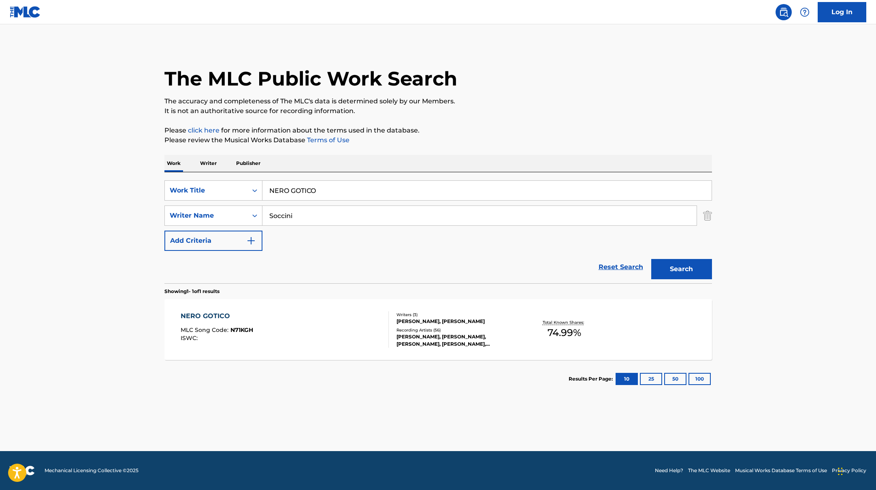
drag, startPoint x: 321, startPoint y: 190, endPoint x: 258, endPoint y: 179, distance: 64.2
click at [258, 179] on div "SearchWithCriteriad0f104fa-fecf-407a-a075-1cfd0cda90a3 Work Title NERO GOTICO S…" at bounding box center [439, 227] width 548 height 111
paste input "RAGAZZI FUORI"
type input "RAGAZZI FUORI"
click at [687, 264] on button "Search" at bounding box center [682, 269] width 61 height 20
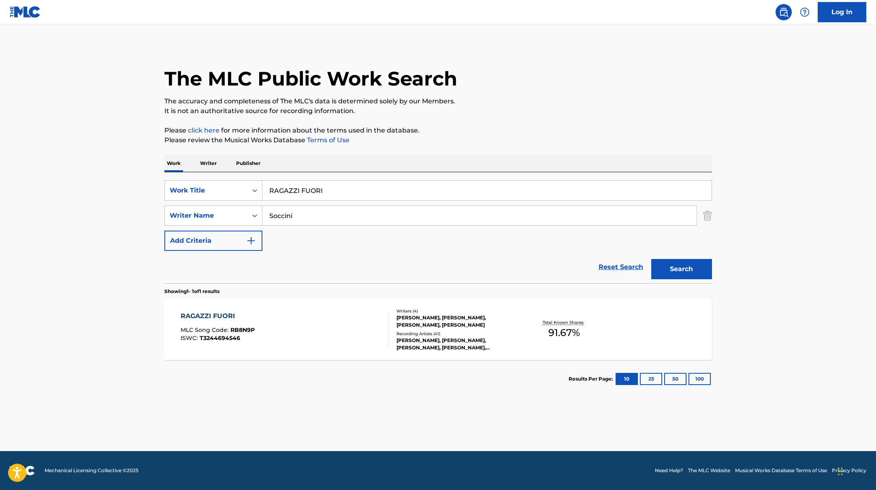
click at [328, 334] on div "RAGAZZI FUORI MLC Song Code : RB8N9P ISWC : T3244694546" at bounding box center [285, 329] width 208 height 36
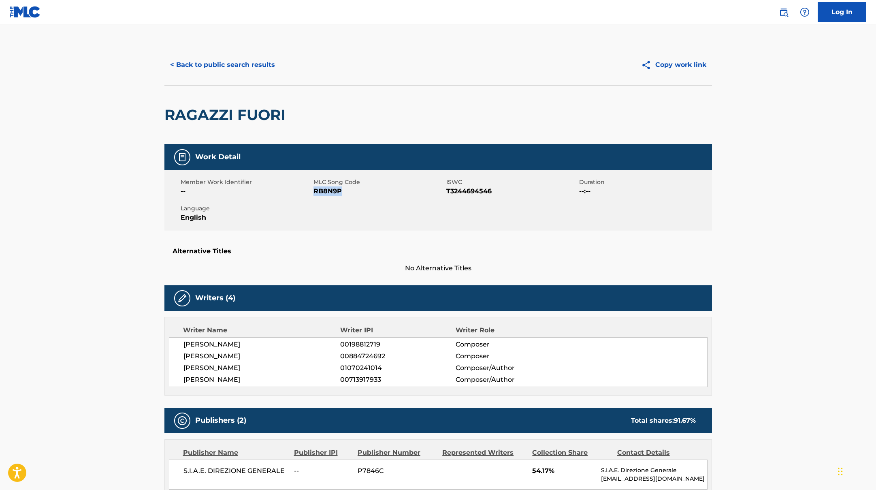
drag, startPoint x: 344, startPoint y: 193, endPoint x: 314, endPoint y: 191, distance: 30.4
click at [314, 191] on span "RB8N9P" at bounding box center [379, 191] width 131 height 10
click at [246, 67] on button "< Back to public search results" at bounding box center [223, 65] width 116 height 20
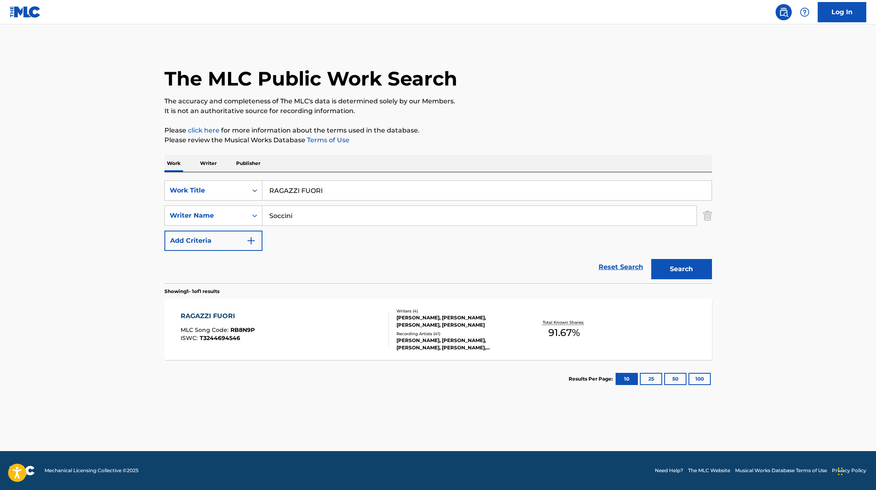
drag, startPoint x: 331, startPoint y: 194, endPoint x: 265, endPoint y: 182, distance: 66.7
click at [265, 182] on input "RAGAZZI FUORI" at bounding box center [487, 190] width 449 height 19
paste input "DIAMANTI GREZZ"
type input "[PERSON_NAME]"
click at [692, 278] on button "Search" at bounding box center [682, 269] width 61 height 20
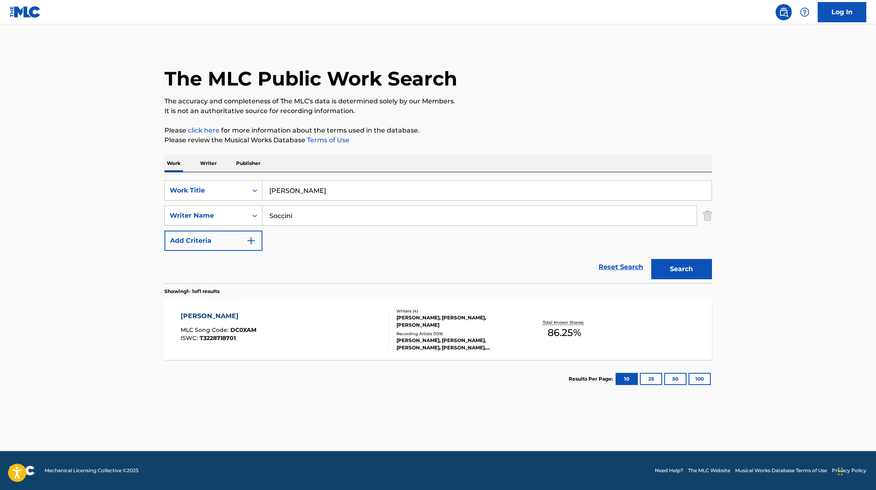
click at [330, 333] on div "DIAMANTI GREZZI MLC Song Code : DC0XAM ISWC : T3228718701" at bounding box center [285, 329] width 208 height 36
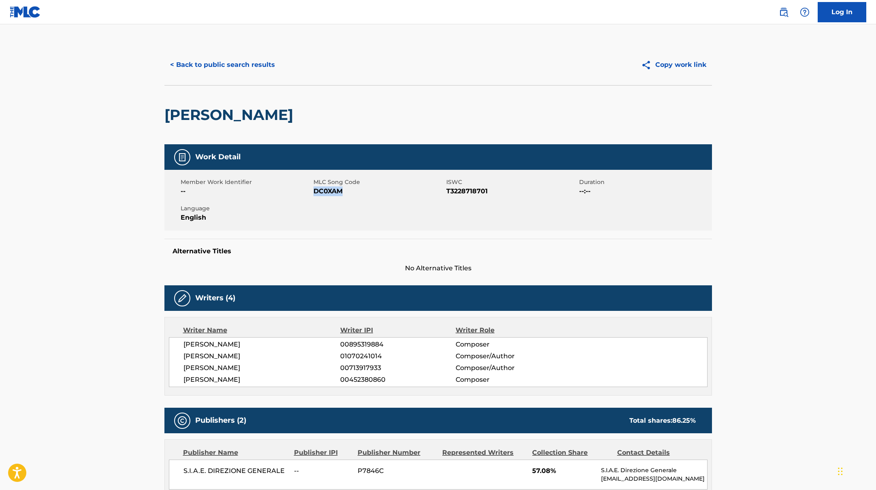
drag, startPoint x: 314, startPoint y: 192, endPoint x: 359, endPoint y: 193, distance: 45.0
click at [359, 193] on span "DC0XAM" at bounding box center [379, 191] width 131 height 10
click at [250, 69] on button "< Back to public search results" at bounding box center [223, 65] width 116 height 20
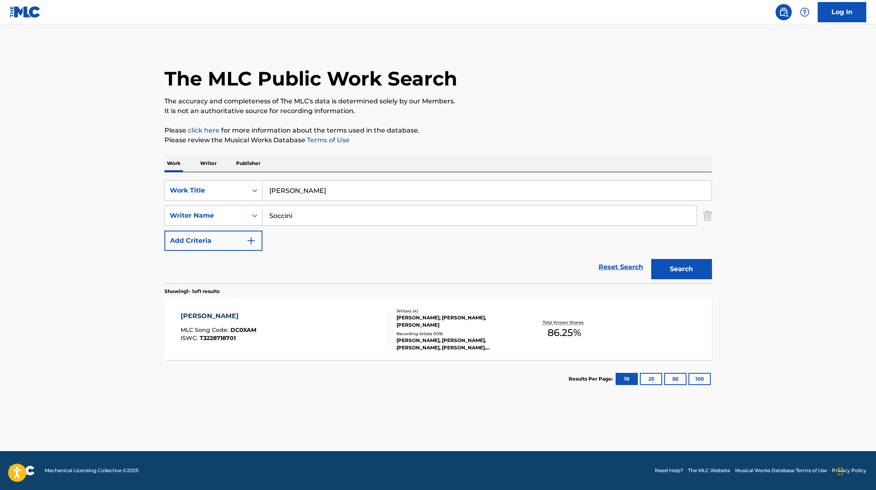
drag, startPoint x: 342, startPoint y: 190, endPoint x: 265, endPoint y: 178, distance: 77.9
click at [264, 178] on div "SearchWithCriteriad0f104fa-fecf-407a-a075-1cfd0cda90a3 Work Title DIAMANTI GREZ…" at bounding box center [439, 227] width 548 height 111
paste input "CICATRICE"
type input "CICATRICE"
click at [669, 268] on button "Search" at bounding box center [682, 269] width 61 height 20
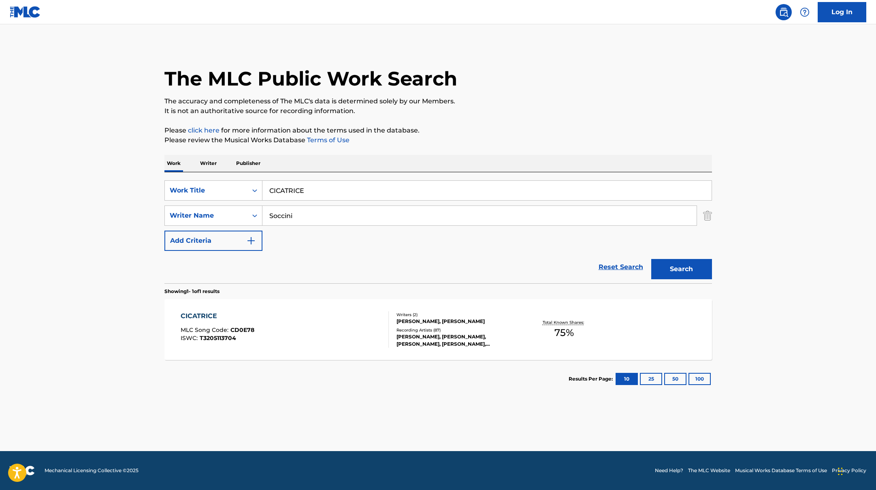
click at [293, 325] on div "CICATRICE MLC Song Code : CD0E78 ISWC : T3205113704" at bounding box center [285, 329] width 208 height 36
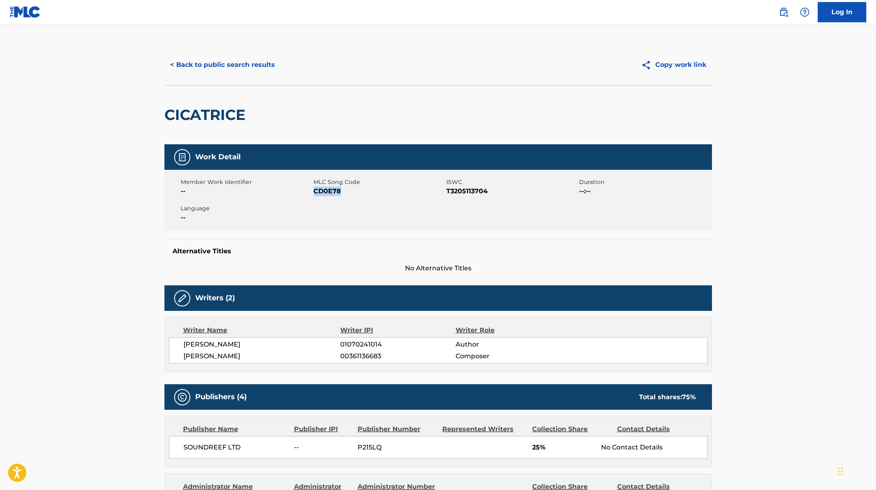
drag, startPoint x: 348, startPoint y: 192, endPoint x: 314, endPoint y: 190, distance: 33.3
click at [314, 190] on span "CD0E78" at bounding box center [379, 191] width 131 height 10
click at [234, 64] on button "< Back to public search results" at bounding box center [223, 65] width 116 height 20
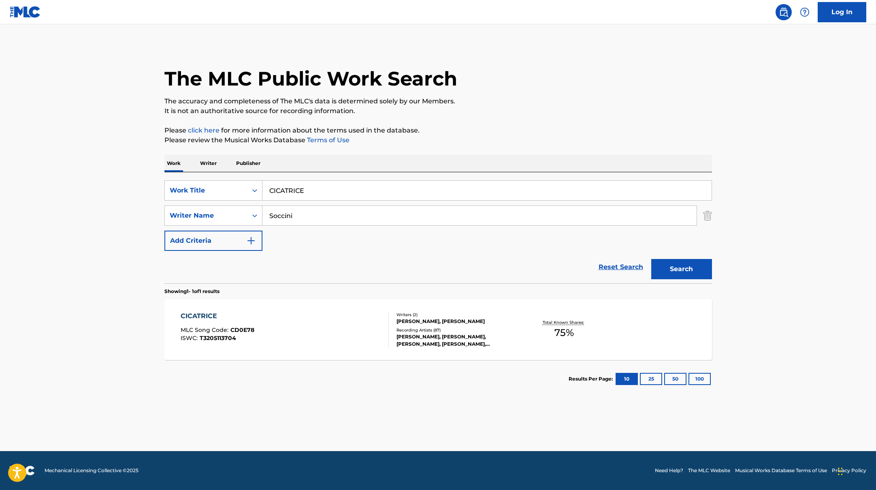
drag, startPoint x: 314, startPoint y: 190, endPoint x: 256, endPoint y: 175, distance: 60.3
click at [256, 175] on div "SearchWithCriteriad0f104fa-fecf-407a-a075-1cfd0cda90a3 Work Title CICATRICE Sea…" at bounding box center [439, 227] width 548 height 111
paste input "'EST LA VI"
type input "C'EST LA VIE"
click at [665, 269] on button "Search" at bounding box center [682, 269] width 61 height 20
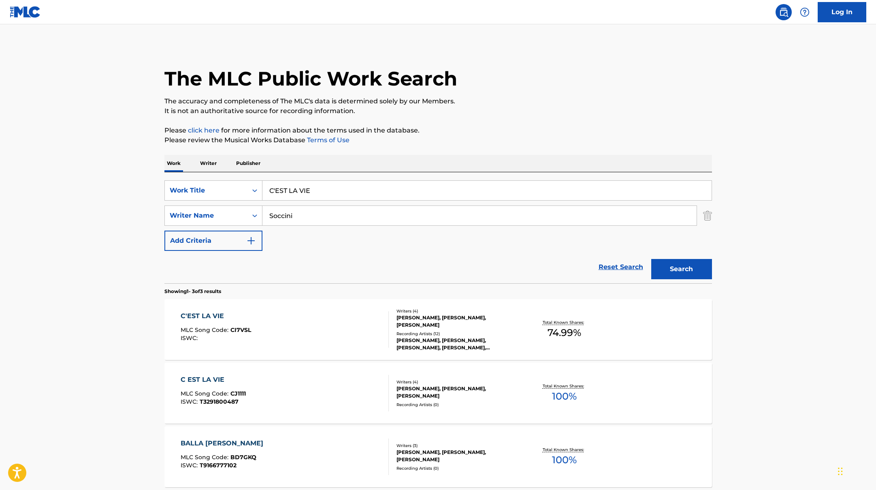
click at [361, 332] on div "C'EST LA VIE MLC Song Code : CI7VSL ISWC :" at bounding box center [285, 329] width 208 height 36
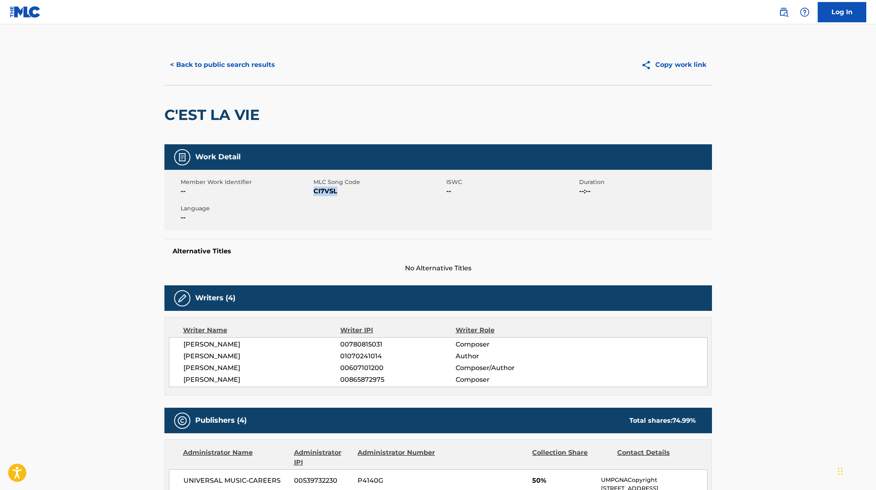
drag, startPoint x: 315, startPoint y: 189, endPoint x: 353, endPoint y: 192, distance: 37.8
click at [353, 192] on span "CI7VSL" at bounding box center [379, 191] width 131 height 10
click at [247, 66] on button "< Back to public search results" at bounding box center [223, 65] width 116 height 20
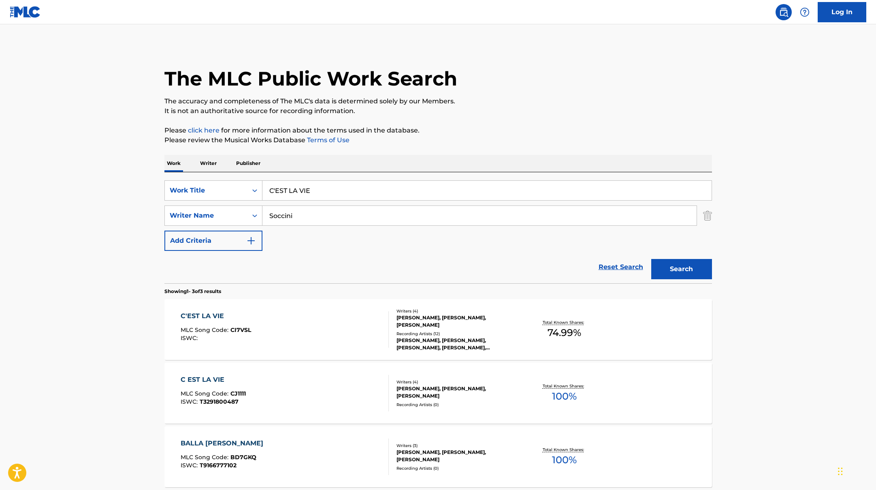
drag, startPoint x: 317, startPoint y: 190, endPoint x: 259, endPoint y: 178, distance: 59.1
click at [259, 178] on div "SearchWithCriteriad0f104fa-fecf-407a-a075-1cfd0cda90a3 Work Title C'EST LA VIE …" at bounding box center [439, 227] width 548 height 111
click at [318, 184] on input "C'EST LA VIE" at bounding box center [487, 190] width 449 height 19
drag, startPoint x: 317, startPoint y: 192, endPoint x: 248, endPoint y: 182, distance: 69.5
click at [248, 182] on div "SearchWithCriteriad0f104fa-fecf-407a-a075-1cfd0cda90a3 Work Title C'EST LA VIE" at bounding box center [439, 190] width 548 height 20
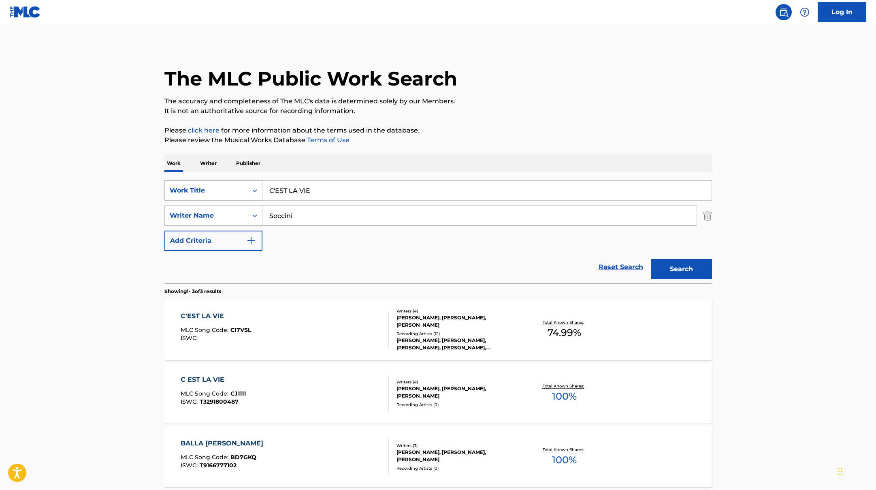
paste input "SOLDI, AMOR"
type input "SOLDI, AMORE"
click at [697, 270] on button "Search" at bounding box center [682, 269] width 61 height 20
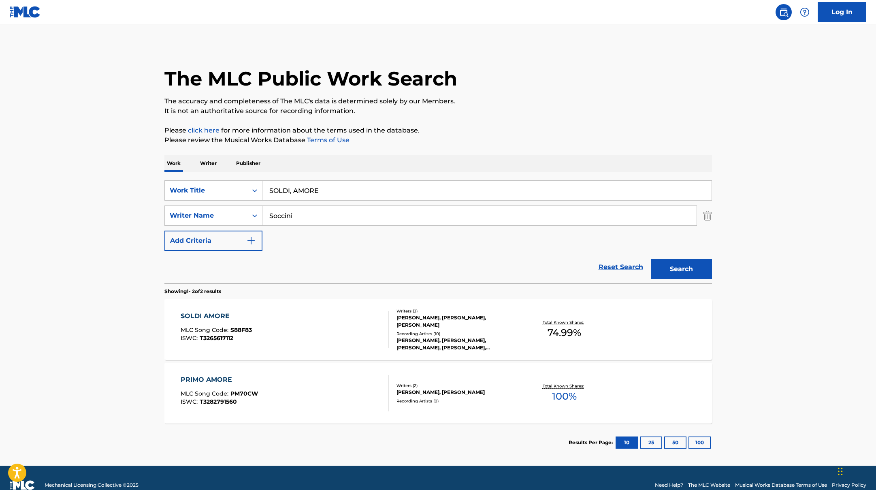
click at [313, 329] on div "SOLDI AMORE MLC Song Code : S88F83 ISWC : T3265617112" at bounding box center [285, 329] width 208 height 36
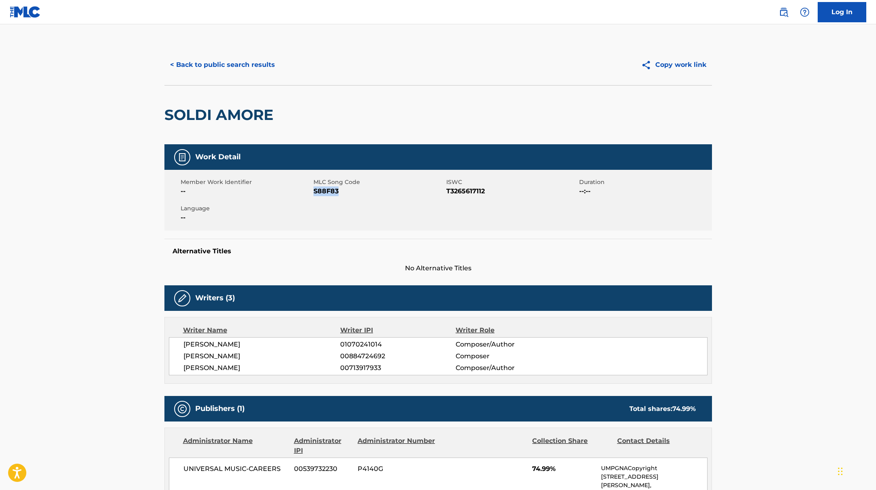
drag, startPoint x: 313, startPoint y: 190, endPoint x: 348, endPoint y: 190, distance: 34.9
click at [348, 190] on span "S88F83" at bounding box center [379, 191] width 131 height 10
click at [263, 58] on button "< Back to public search results" at bounding box center [223, 65] width 116 height 20
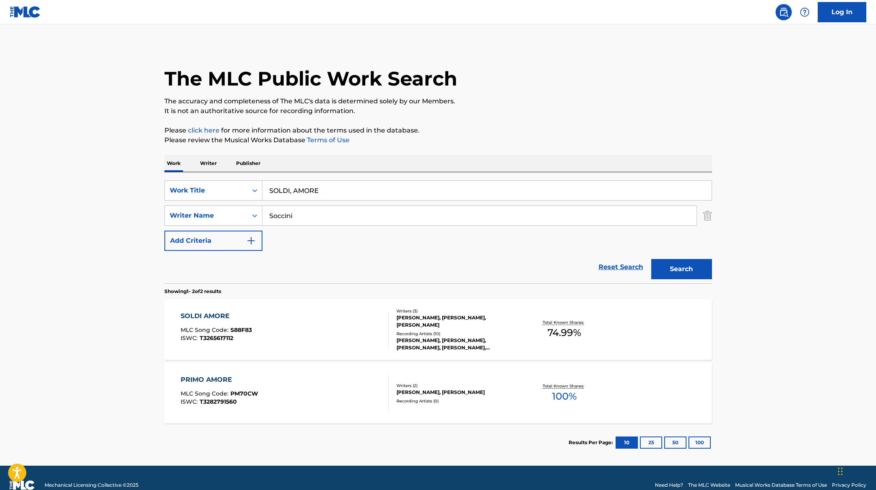
drag, startPoint x: 329, startPoint y: 192, endPoint x: 252, endPoint y: 180, distance: 77.1
click at [259, 182] on div "SearchWithCriteriad0f104fa-fecf-407a-a075-1cfd0cda90a3 Work Title SOLDI, AMORE" at bounding box center [439, 190] width 548 height 20
paste input "AQUILONI"
click at [693, 269] on button "Search" at bounding box center [682, 269] width 61 height 20
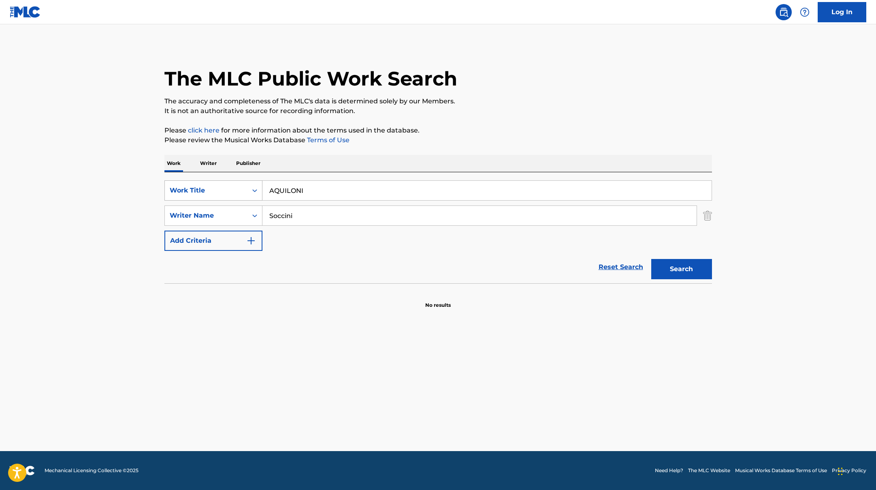
drag, startPoint x: 316, startPoint y: 193, endPoint x: 227, endPoint y: 184, distance: 89.2
click at [231, 186] on div "SearchWithCriteriad0f104fa-fecf-407a-a075-1cfd0cda90a3 Work Title AQUILONI" at bounding box center [439, 190] width 548 height 20
paste input "SOGNI DI CARTA"
type input "SOGNI DI CARTA"
click at [692, 276] on button "Search" at bounding box center [682, 269] width 61 height 20
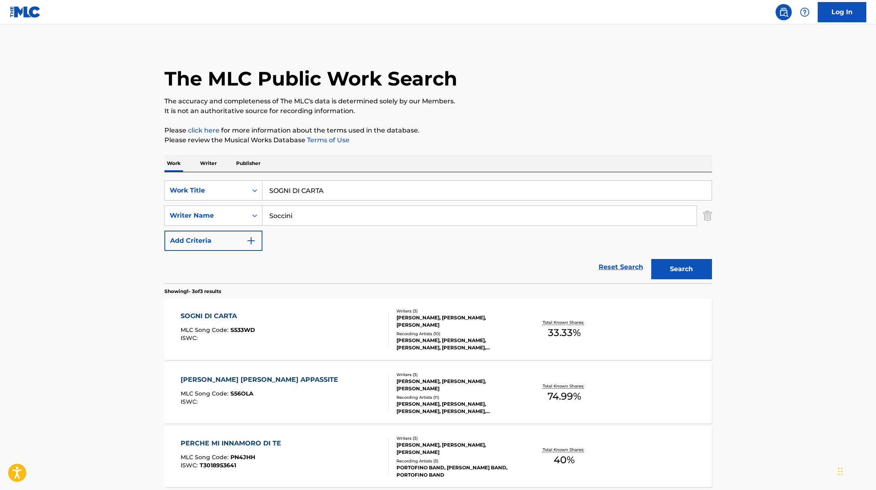
click at [354, 319] on div "SOGNI DI CARTA MLC Song Code : S533WD ISWC :" at bounding box center [285, 329] width 208 height 36
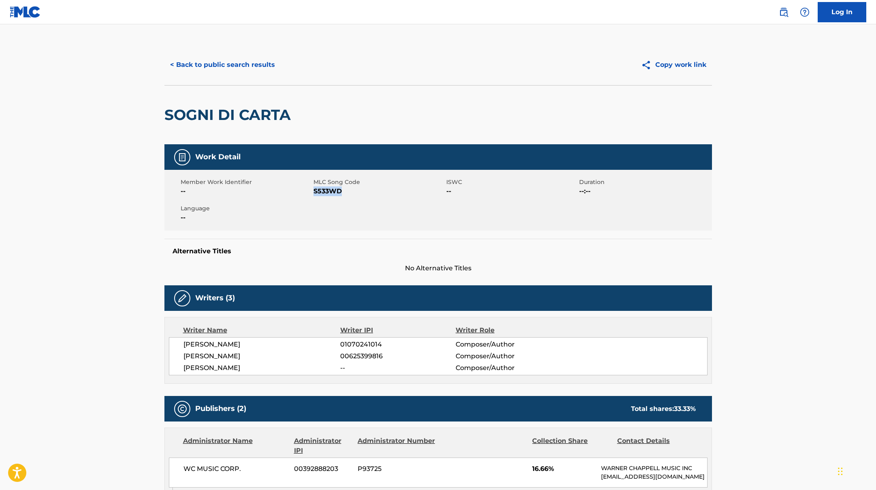
drag, startPoint x: 315, startPoint y: 190, endPoint x: 360, endPoint y: 193, distance: 45.0
click at [360, 193] on span "S533WD" at bounding box center [379, 191] width 131 height 10
click at [270, 60] on button "< Back to public search results" at bounding box center [223, 65] width 116 height 20
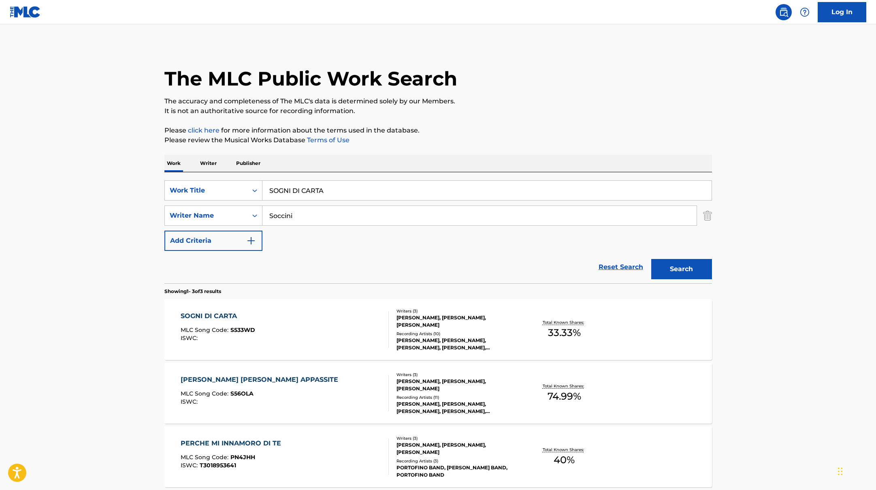
drag, startPoint x: 324, startPoint y: 193, endPoint x: 274, endPoint y: 182, distance: 51.6
click at [274, 182] on input "SOGNI DI CARTA" at bounding box center [487, 190] width 449 height 19
paste input "Don't Stop It (feat. Shiva & Guè)"
type input "Don't Stop It (feat. Shiva & Guè)"
click at [301, 218] on input "Soccini" at bounding box center [480, 215] width 434 height 19
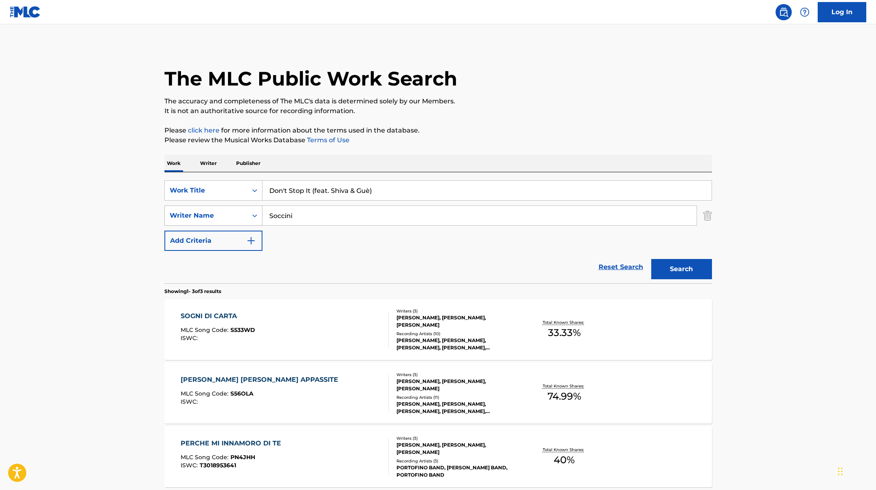
drag, startPoint x: 293, startPoint y: 218, endPoint x: 235, endPoint y: 211, distance: 59.1
click at [235, 211] on div "SearchWithCriteriaac952244-c99a-423d-b338-cef296909b19 Writer Name Soccini" at bounding box center [439, 215] width 548 height 20
paste input "[PERSON_NAME],"
type input "[PERSON_NAME],"
drag, startPoint x: 407, startPoint y: 184, endPoint x: 397, endPoint y: 193, distance: 13.2
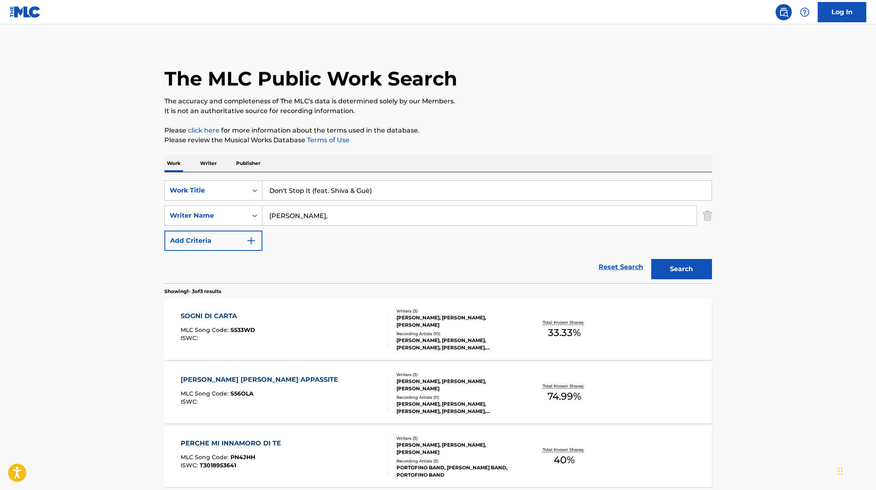
click at [397, 193] on input "Don't Stop It (feat. Shiva & Guè)" at bounding box center [487, 190] width 449 height 19
drag, startPoint x: 402, startPoint y: 192, endPoint x: 323, endPoint y: 190, distance: 79.4
click at [323, 190] on input "Don't Stop It (feat. Shiva & Guè)" at bounding box center [487, 190] width 449 height 19
type input "Don't Stop It"
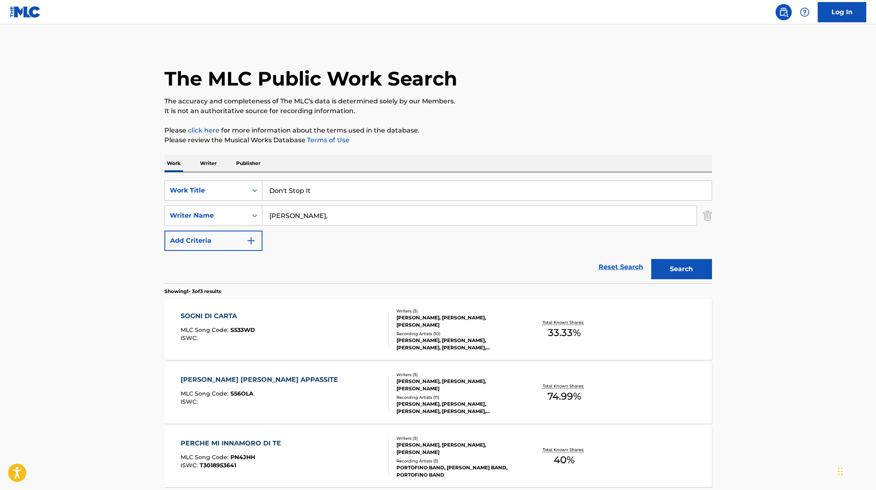
click at [652, 259] on button "Search" at bounding box center [682, 269] width 61 height 20
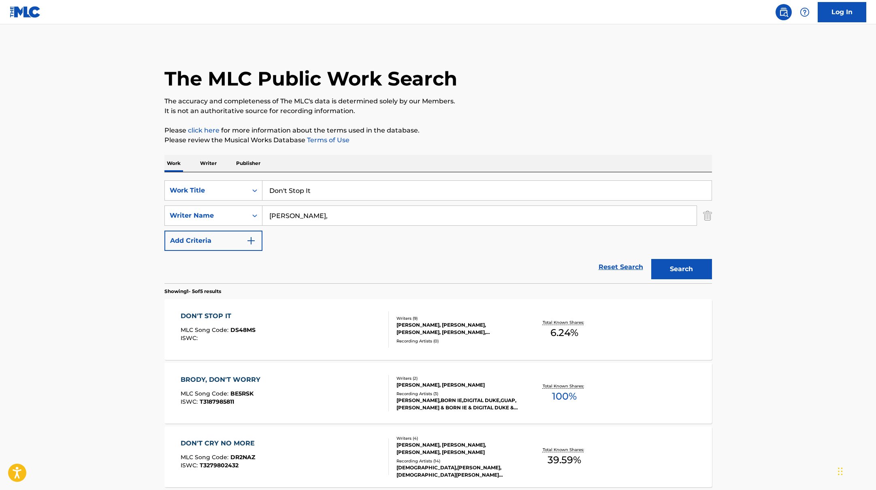
click at [346, 336] on div "DON'T STOP IT MLC Song Code : DS48MS ISWC :" at bounding box center [285, 329] width 208 height 36
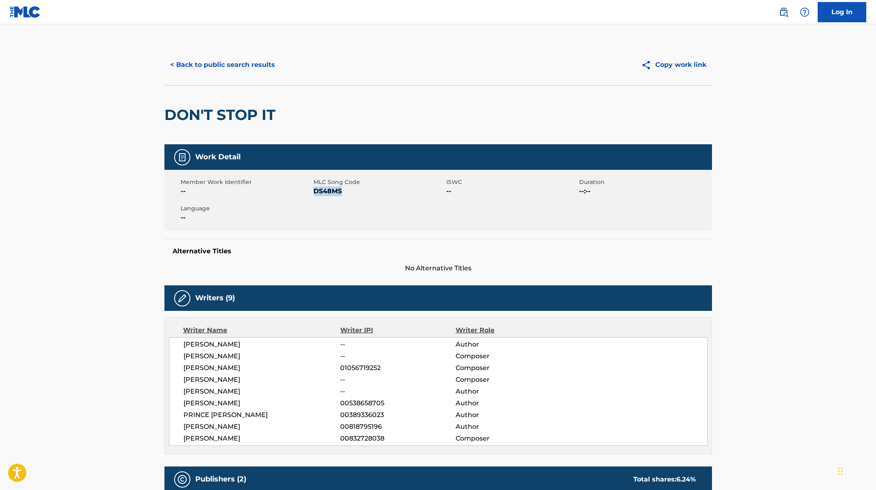
drag, startPoint x: 315, startPoint y: 190, endPoint x: 376, endPoint y: 196, distance: 60.6
click at [376, 196] on span "DS48MS" at bounding box center [379, 191] width 131 height 10
click at [190, 71] on button "< Back to public search results" at bounding box center [223, 65] width 116 height 20
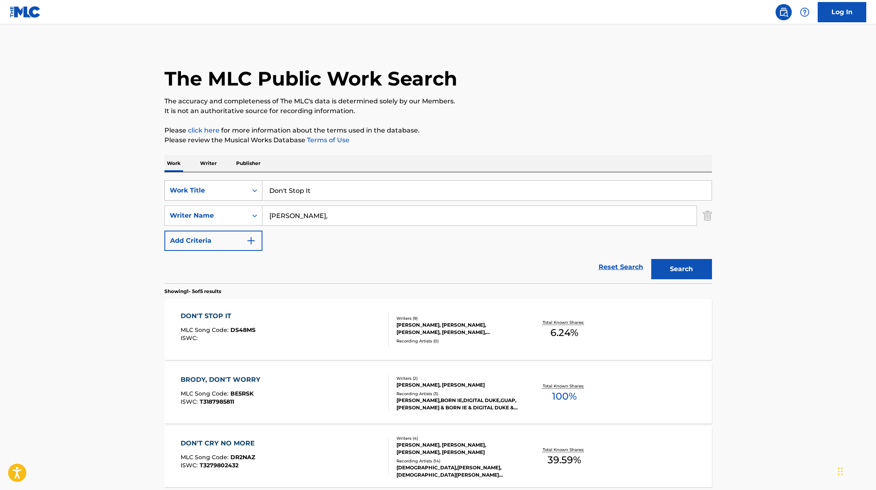
drag, startPoint x: 325, startPoint y: 196, endPoint x: 251, endPoint y: 180, distance: 75.3
click at [248, 180] on div "SearchWithCriteriad0f104fa-fecf-407a-a075-1cfd0cda90a3 Work Title Don't Stop It" at bounding box center [439, 190] width 548 height 20
paste input "FinesseGuèShivaSlings"
click at [293, 190] on input "FinesseGuèShivaSlings" at bounding box center [487, 190] width 449 height 19
click at [310, 190] on input "Finesse, GuèShivaSlings" at bounding box center [487, 190] width 449 height 19
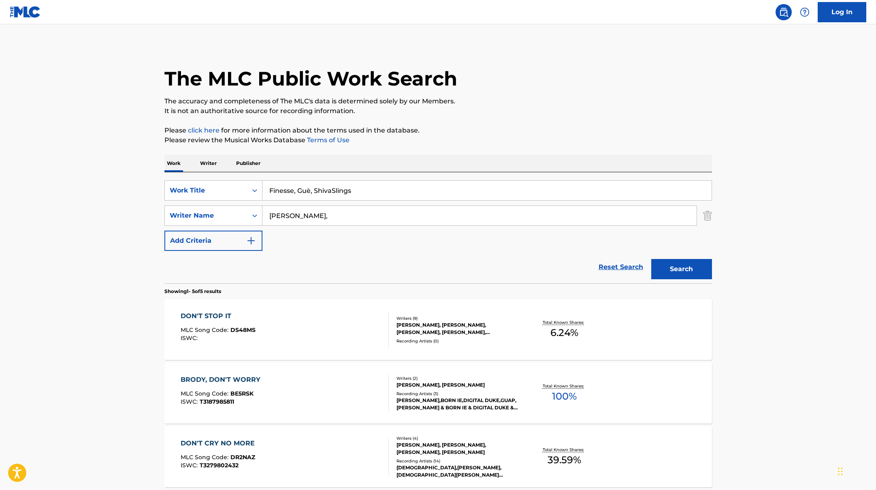
click at [331, 190] on input "Finesse, Guè, ShivaSlings" at bounding box center [487, 190] width 449 height 19
drag, startPoint x: 364, startPoint y: 190, endPoint x: 257, endPoint y: 179, distance: 107.6
click at [257, 179] on div "SearchWithCriteriad0f104fa-fecf-407a-a075-1cfd0cda90a3 Work Title Finesse, [PER…" at bounding box center [439, 227] width 548 height 111
paste input "STUPIDA"
type input "STUPIDA"
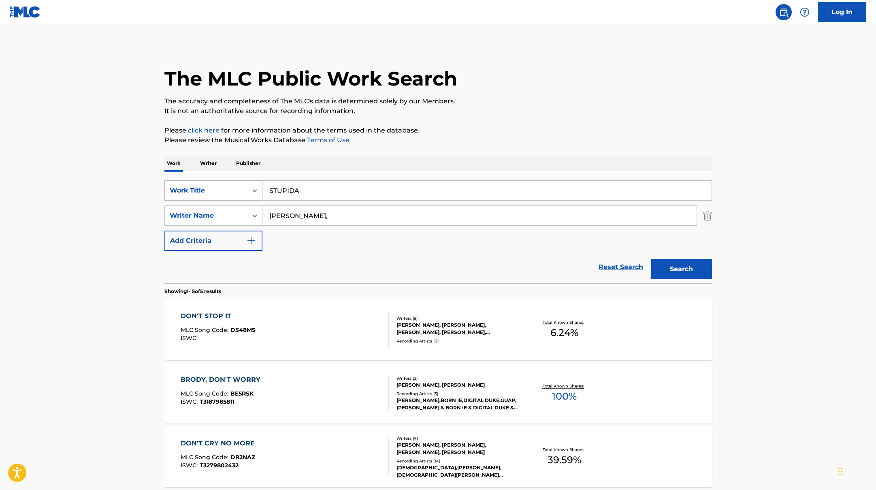
paste input "Bariol"
drag, startPoint x: 316, startPoint y: 216, endPoint x: 201, endPoint y: 189, distance: 119.0
click at [196, 189] on div "SearchWithCriteriad0f104fa-fecf-407a-a075-1cfd0cda90a3 Work Title STUPIDA Searc…" at bounding box center [439, 215] width 548 height 71
type input "Barioli,"
click at [700, 275] on button "Search" at bounding box center [682, 269] width 61 height 20
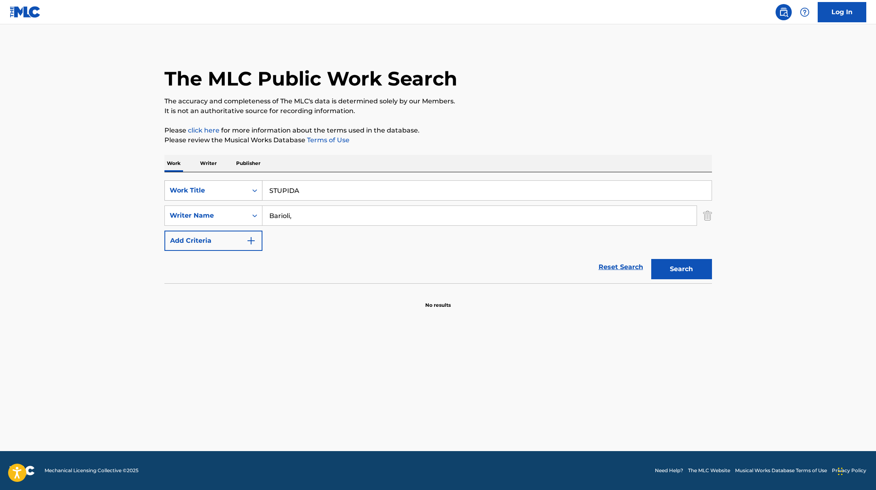
drag, startPoint x: 306, startPoint y: 194, endPoint x: 259, endPoint y: 182, distance: 49.3
click at [259, 182] on div "SearchWithCriteriad0f104fa-fecf-407a-a075-1cfd0cda90a3 Work Title STUPIDA" at bounding box center [439, 190] width 548 height 20
paste input "OH M"
type input "OH MA"
drag, startPoint x: 312, startPoint y: 216, endPoint x: 223, endPoint y: 205, distance: 89.5
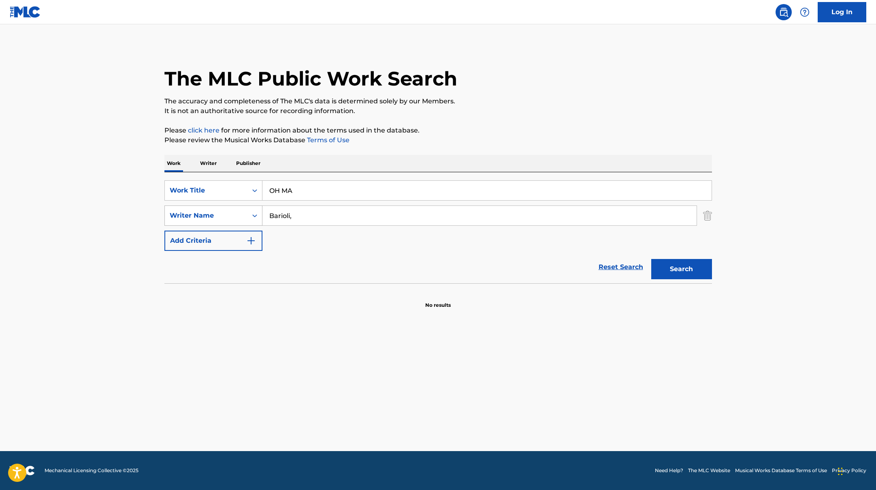
click at [224, 207] on div "SearchWithCriteriaac952244-c99a-423d-b338-cef296909b19 Writer Name [PERSON_NAME…" at bounding box center [439, 215] width 548 height 20
paste input "[PERSON_NAME]"
type input "[PERSON_NAME]"
click at [680, 273] on button "Search" at bounding box center [682, 269] width 61 height 20
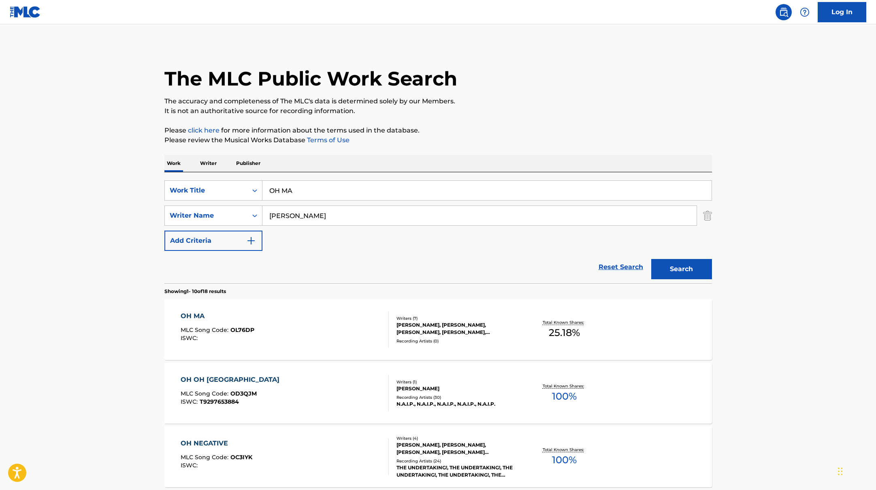
click at [344, 325] on div "OH MA MLC Song Code : OL76DP ISWC :" at bounding box center [285, 329] width 208 height 36
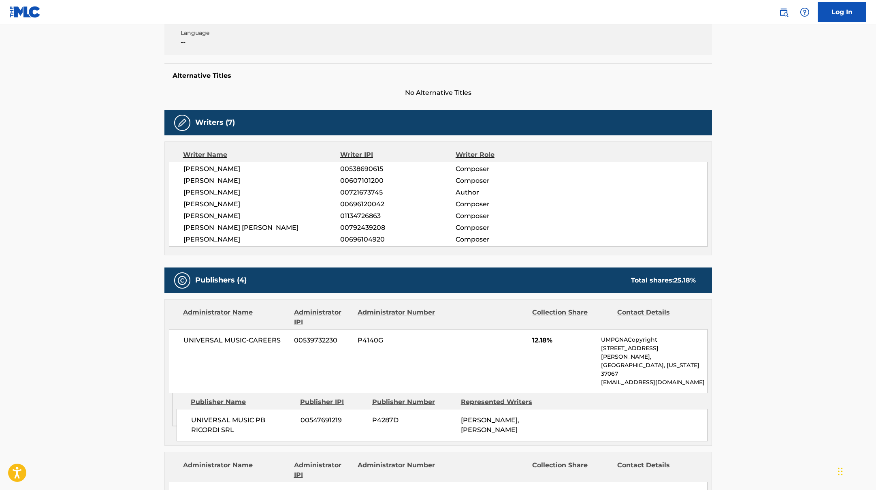
scroll to position [5, 0]
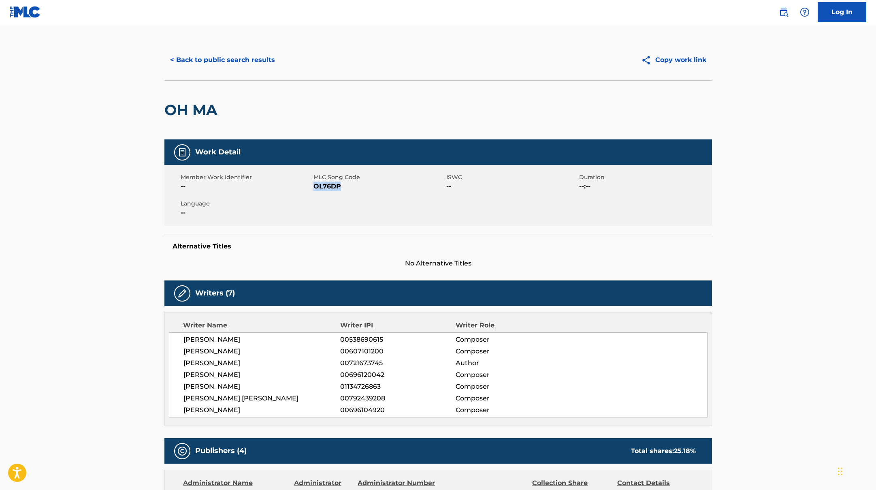
drag, startPoint x: 313, startPoint y: 186, endPoint x: 356, endPoint y: 188, distance: 42.6
click at [356, 188] on span "OL76DP" at bounding box center [379, 187] width 131 height 10
click at [244, 61] on button "< Back to public search results" at bounding box center [223, 60] width 116 height 20
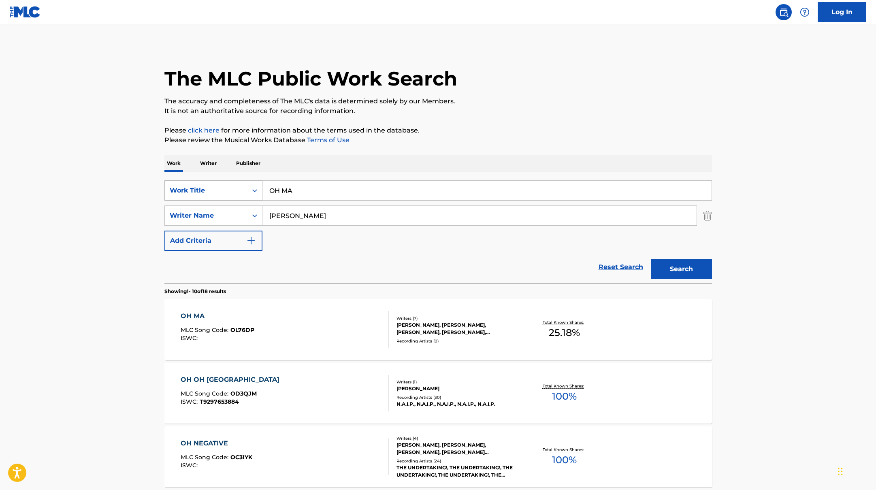
drag, startPoint x: 299, startPoint y: 192, endPoint x: 257, endPoint y: 180, distance: 43.4
click at [257, 180] on div "SearchWithCriteriad0f104fa-fecf-407a-a075-1cfd0cda90a3 Work Title OH MA" at bounding box center [439, 190] width 548 height 20
paste input "[PERSON_NAME]"
drag, startPoint x: 341, startPoint y: 195, endPoint x: 262, endPoint y: 186, distance: 79.5
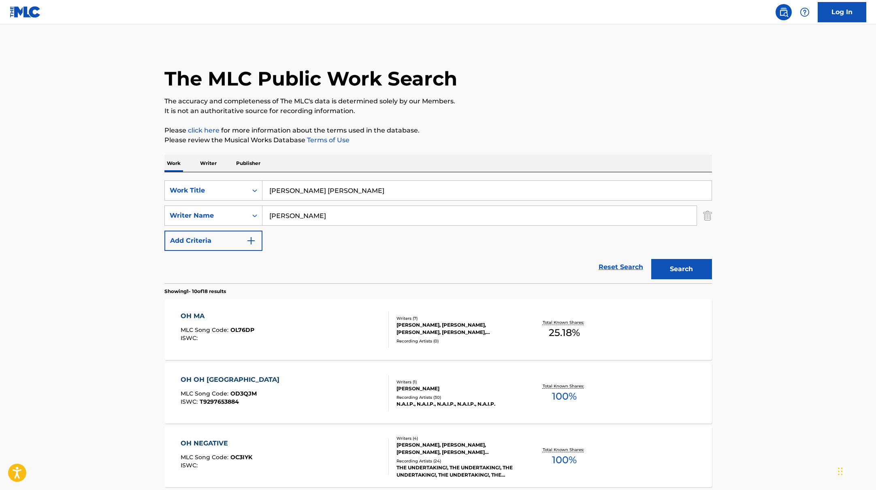
click at [263, 186] on input "[PERSON_NAME] [PERSON_NAME]" at bounding box center [487, 190] width 449 height 19
paste input "Sto bene al mare (feat. Sayf & Rkomi)"
type input "Sto bene al mare (feat. Sayf & Rkomi)"
drag, startPoint x: 303, startPoint y: 219, endPoint x: 248, endPoint y: 207, distance: 56.0
click at [248, 207] on div "SearchWithCriteriaac952244-c99a-423d-b338-cef296909b19 Writer Name [PERSON_NAME]" at bounding box center [439, 215] width 548 height 20
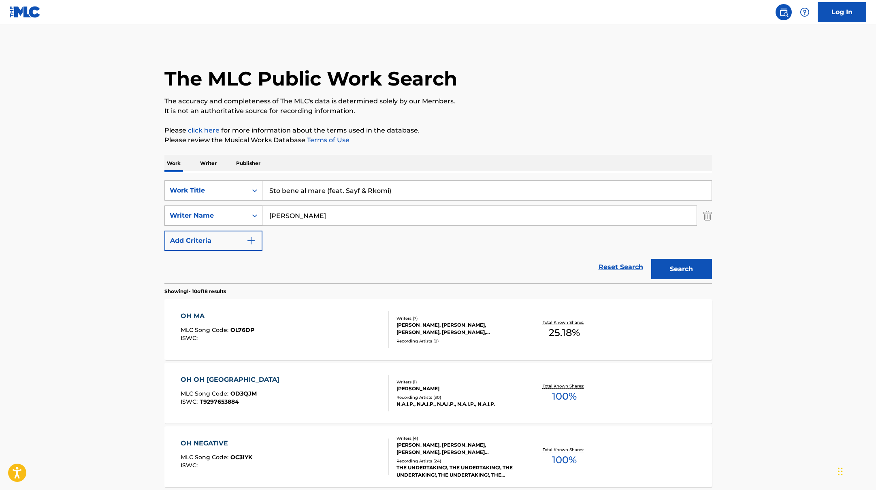
paste input "Viacava,"
type input "Viacava,"
drag, startPoint x: 406, startPoint y: 189, endPoint x: 333, endPoint y: 189, distance: 72.5
click at [333, 189] on input "Sto bene al mare (feat. Sayf & Rkomi)" at bounding box center [487, 190] width 449 height 19
click at [652, 259] on button "Search" at bounding box center [682, 269] width 61 height 20
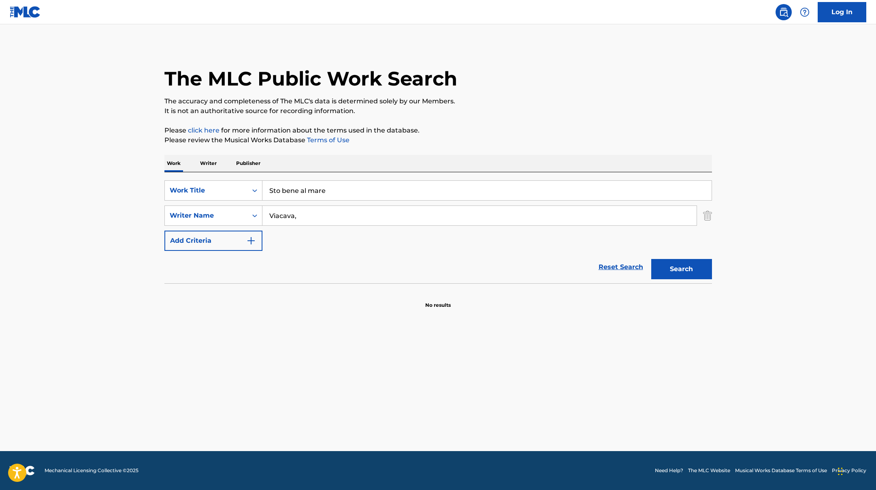
drag, startPoint x: 334, startPoint y: 189, endPoint x: 238, endPoint y: 170, distance: 97.6
click at [238, 170] on div "Work Writer Publisher SearchWithCriteriad0f104fa-fecf-407a-a075-1cfd0cda90a3 Wo…" at bounding box center [439, 232] width 548 height 154
paste input "Old Fashion (feat. Promessa e Flaco G)"
type input "Old Fashion (feat. Promessa e Flaco G)"
drag, startPoint x: 311, startPoint y: 215, endPoint x: 252, endPoint y: 209, distance: 59.8
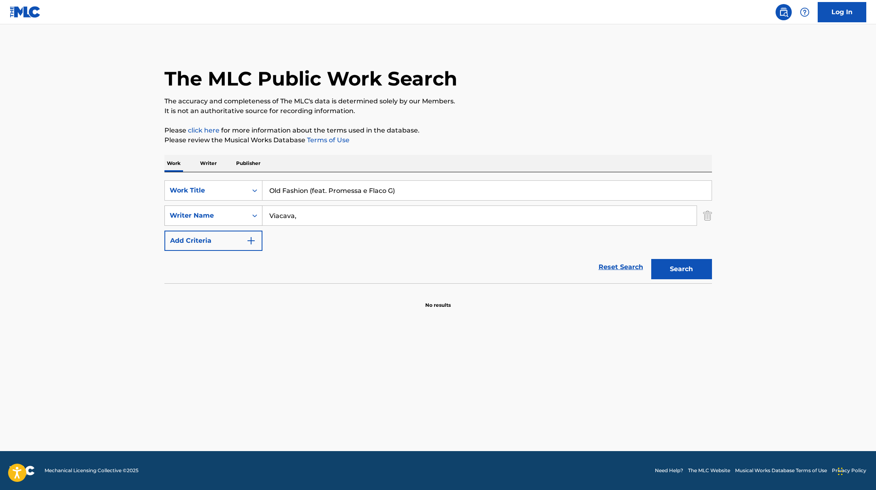
click at [252, 210] on div "SearchWithCriteriaac952244-c99a-423d-b338-cef296909b19 Writer Name [PERSON_NAME…" at bounding box center [439, 215] width 548 height 20
paste input "Meazz"
type input "Meazza,"
drag, startPoint x: 417, startPoint y: 190, endPoint x: 333, endPoint y: 188, distance: 83.9
click at [333, 188] on input "Old Fashion (feat. Promessa e Flaco G)" at bounding box center [487, 190] width 449 height 19
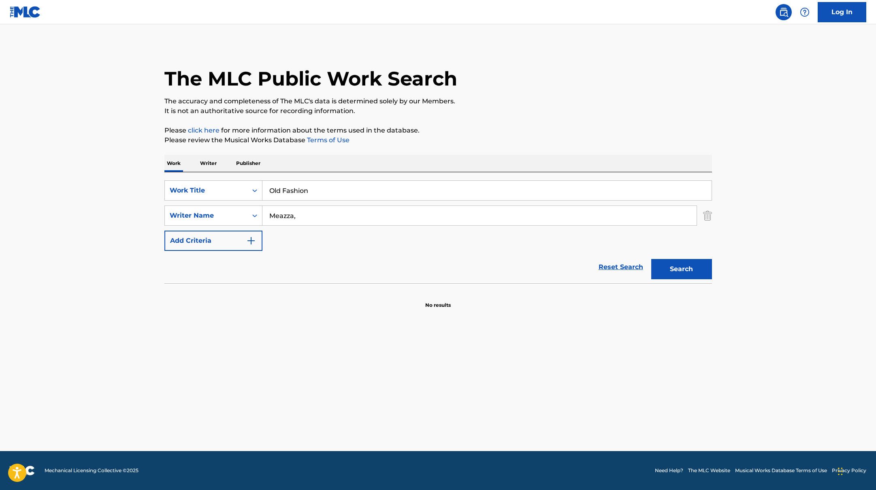
click at [652, 259] on button "Search" at bounding box center [682, 269] width 61 height 20
drag, startPoint x: 322, startPoint y: 190, endPoint x: 199, endPoint y: 181, distance: 123.1
click at [199, 181] on div "SearchWithCriteriad0f104fa-fecf-407a-a075-1cfd0cda90a3 Work Title Old Fashion" at bounding box center [439, 190] width 548 height 20
paste input "38 (feat. RRARI DAL TACCO, Artie 5ive)"
type input "38 (feat. RRARI DAL TACCO, Artie 5ive)"
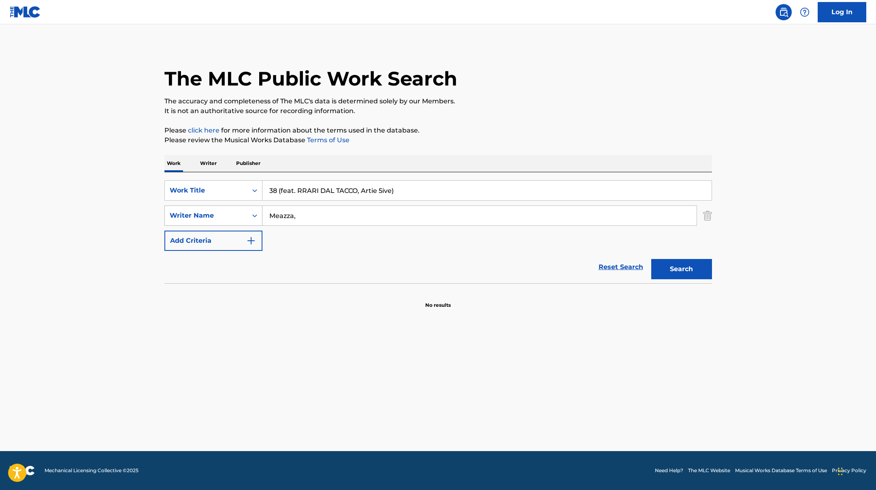
drag, startPoint x: 289, startPoint y: 212, endPoint x: 240, endPoint y: 206, distance: 49.0
click at [240, 206] on div "SearchWithCriteriaac952244-c99a-423d-b338-cef296909b19 Writer Name [PERSON_NAME…" at bounding box center [439, 215] width 548 height 20
paste input "Turolla,"
type input "Turolla,"
drag, startPoint x: 413, startPoint y: 191, endPoint x: 296, endPoint y: 189, distance: 117.5
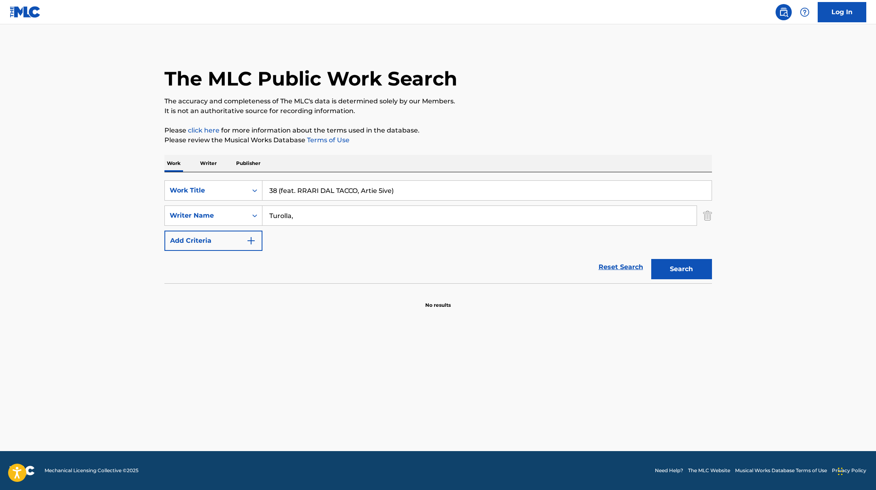
click at [296, 189] on input "38 (feat. RRARI DAL TACCO, Artie 5ive)" at bounding box center [487, 190] width 449 height 19
click at [652, 259] on button "Search" at bounding box center [682, 269] width 61 height 20
drag, startPoint x: 291, startPoint y: 192, endPoint x: 255, endPoint y: 183, distance: 36.8
click at [255, 183] on div "SearchWithCriteriad0f104fa-fecf-407a-a075-1cfd0cda90a3 Work Title 38" at bounding box center [439, 190] width 548 height 20
paste input "bollicine"
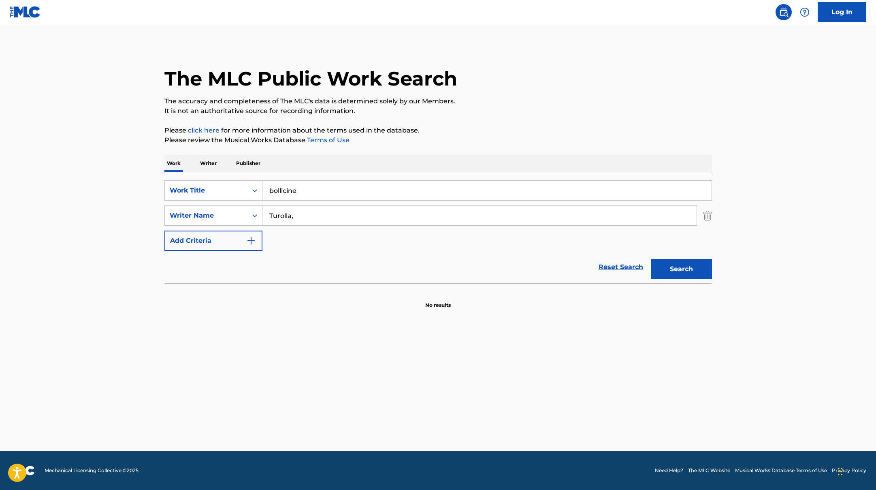
type input "bollicine"
drag, startPoint x: 300, startPoint y: 217, endPoint x: 255, endPoint y: 207, distance: 45.5
click at [255, 207] on div "SearchWithCriteriaac952244-c99a-423d-b338-cef296909b19 Writer Name [PERSON_NAME…" at bounding box center [439, 215] width 548 height 20
paste input "[GEOGRAPHIC_DATA]"
type input "[GEOGRAPHIC_DATA]"
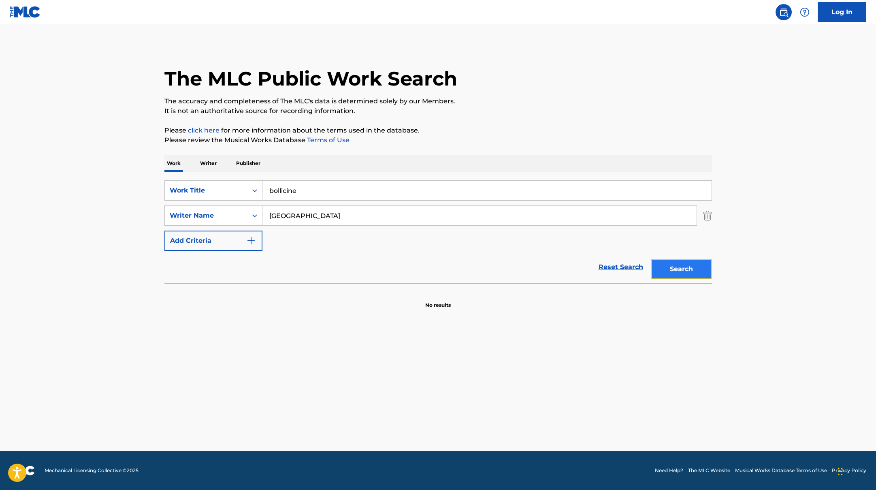
click at [673, 273] on button "Search" at bounding box center [682, 269] width 61 height 20
paste input "GOLPE"
drag, startPoint x: 307, startPoint y: 197, endPoint x: 244, endPoint y: 180, distance: 65.0
click at [244, 180] on div "SearchWithCriteriad0f104fa-fecf-407a-a075-1cfd0cda90a3 Work Title GOLPE" at bounding box center [439, 190] width 548 height 20
type input "GOLPE"
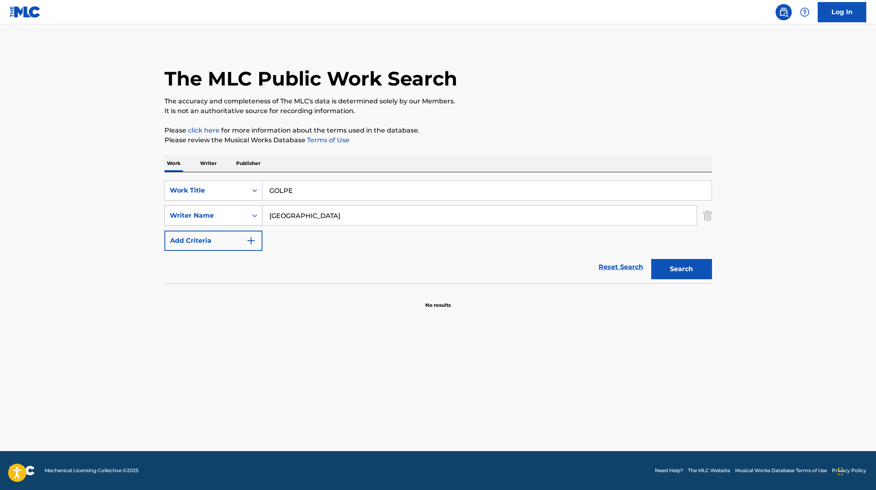
drag, startPoint x: 291, startPoint y: 216, endPoint x: 226, endPoint y: 207, distance: 65.5
click at [226, 207] on div "SearchWithCriteriaac952244-c99a-423d-b338-cef296909b19 Writer Name [PERSON_NAME]" at bounding box center [439, 215] width 548 height 20
paste input "aini,"
type input "Faini,"
click at [664, 268] on button "Search" at bounding box center [682, 269] width 61 height 20
